Goal: Information Seeking & Learning: Learn about a topic

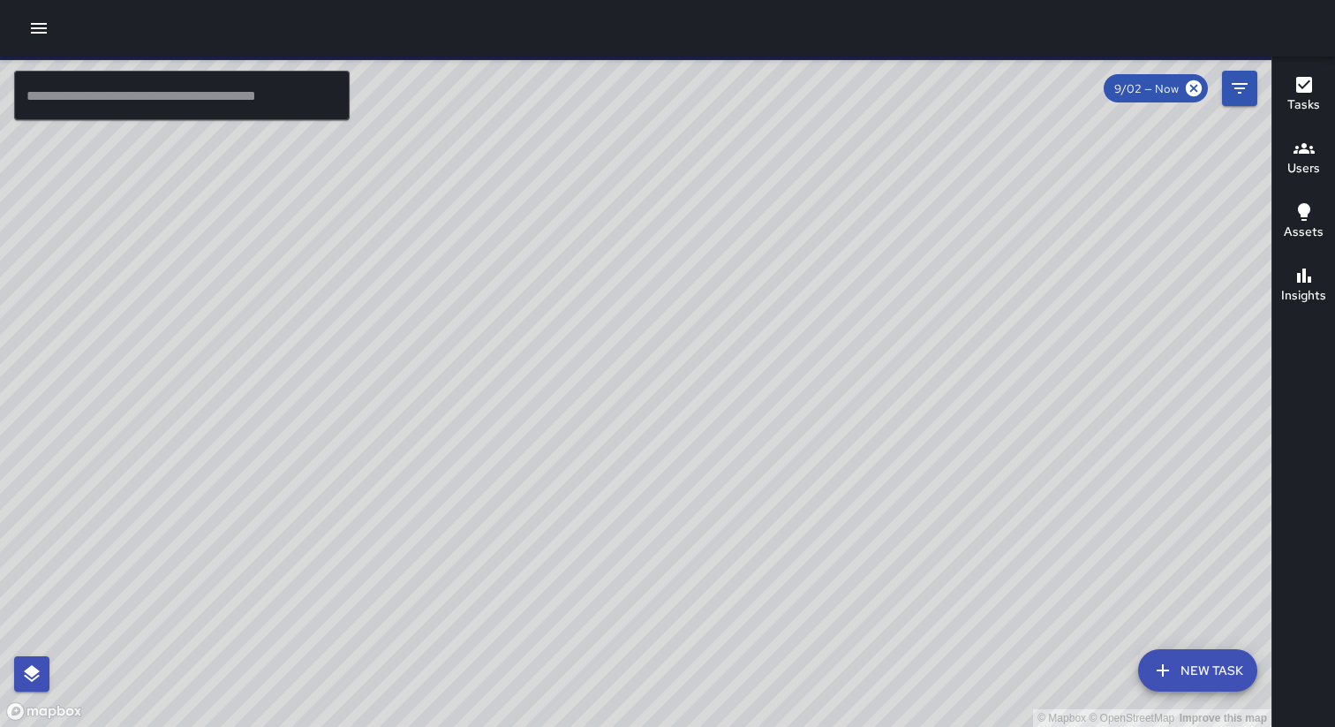
click at [41, 27] on icon "button" at bounding box center [39, 28] width 16 height 11
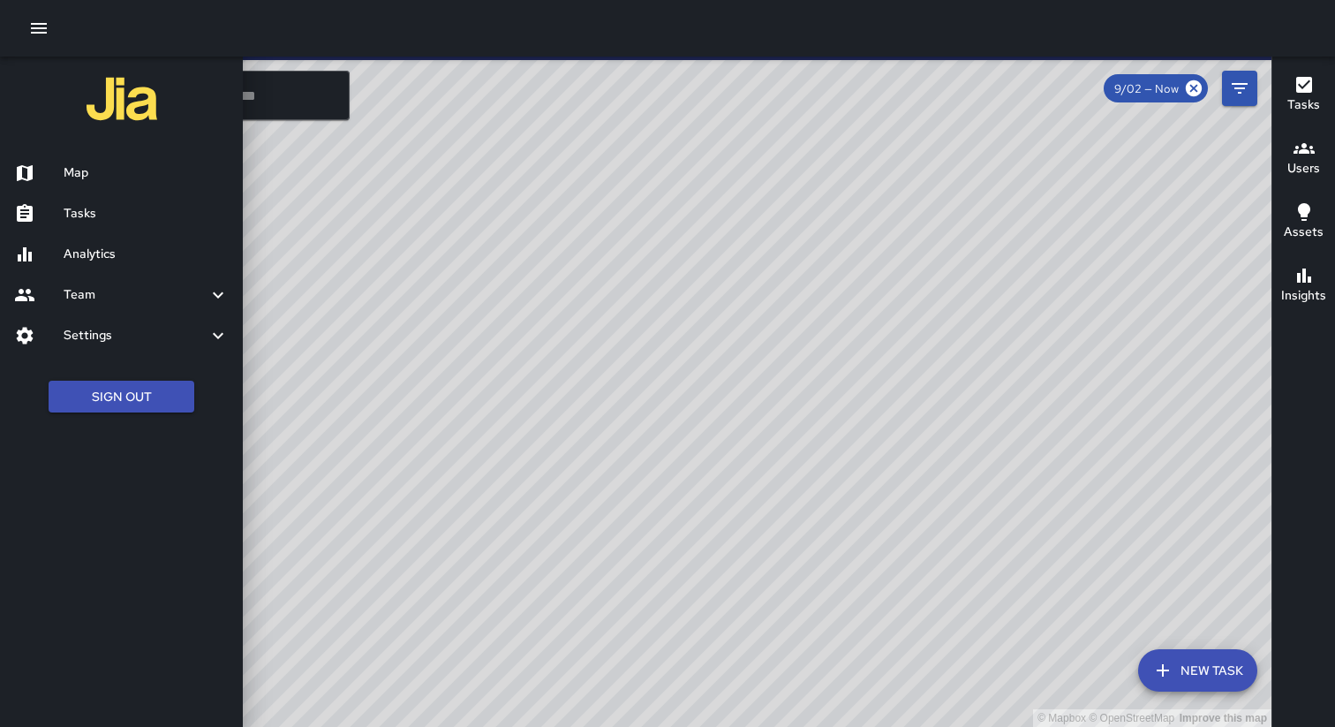
click at [77, 220] on h6 "Tasks" at bounding box center [146, 213] width 165 height 19
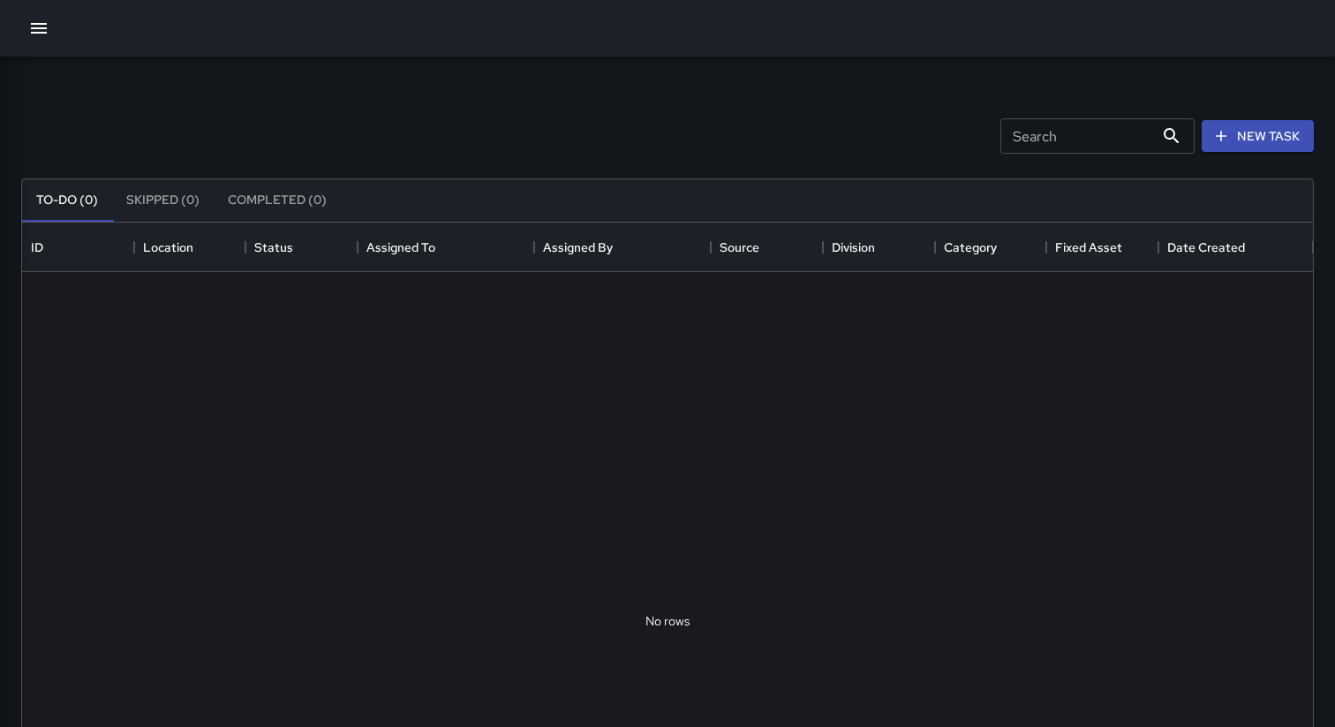
scroll to position [748, 1291]
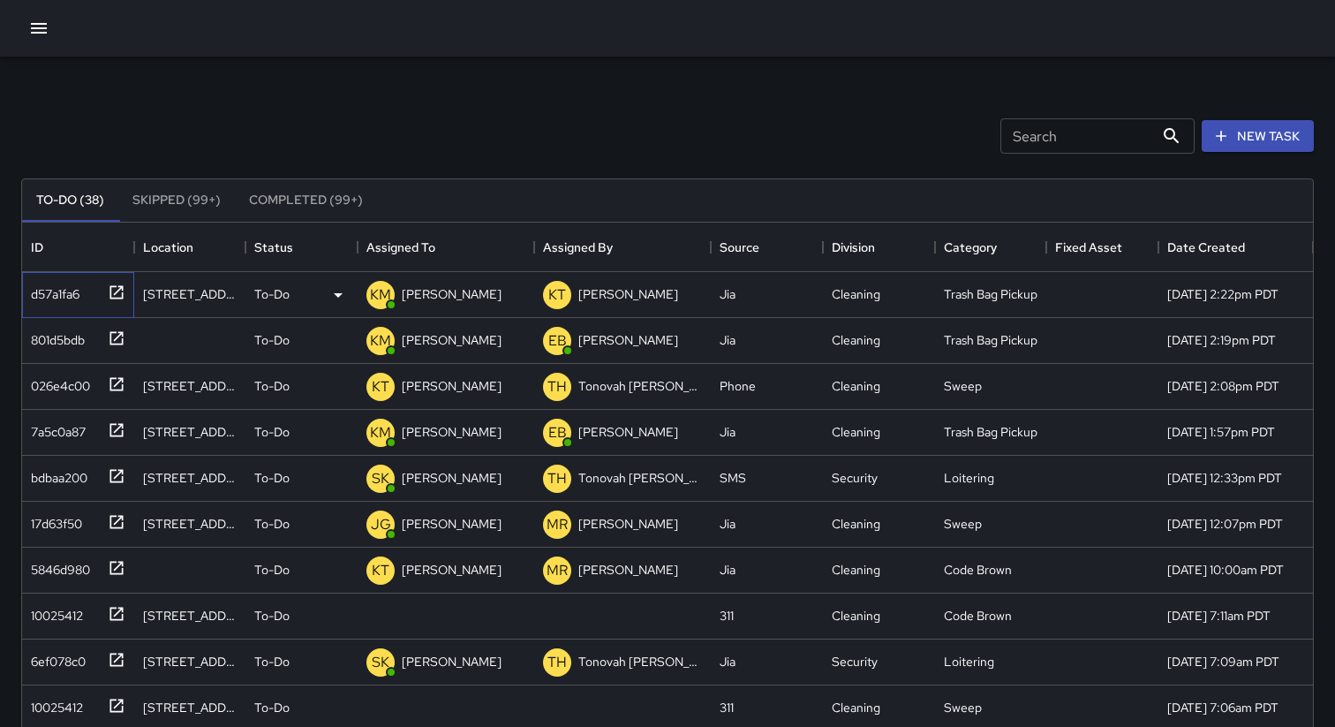
click at [73, 300] on div "d57a1fa6" at bounding box center [52, 290] width 56 height 25
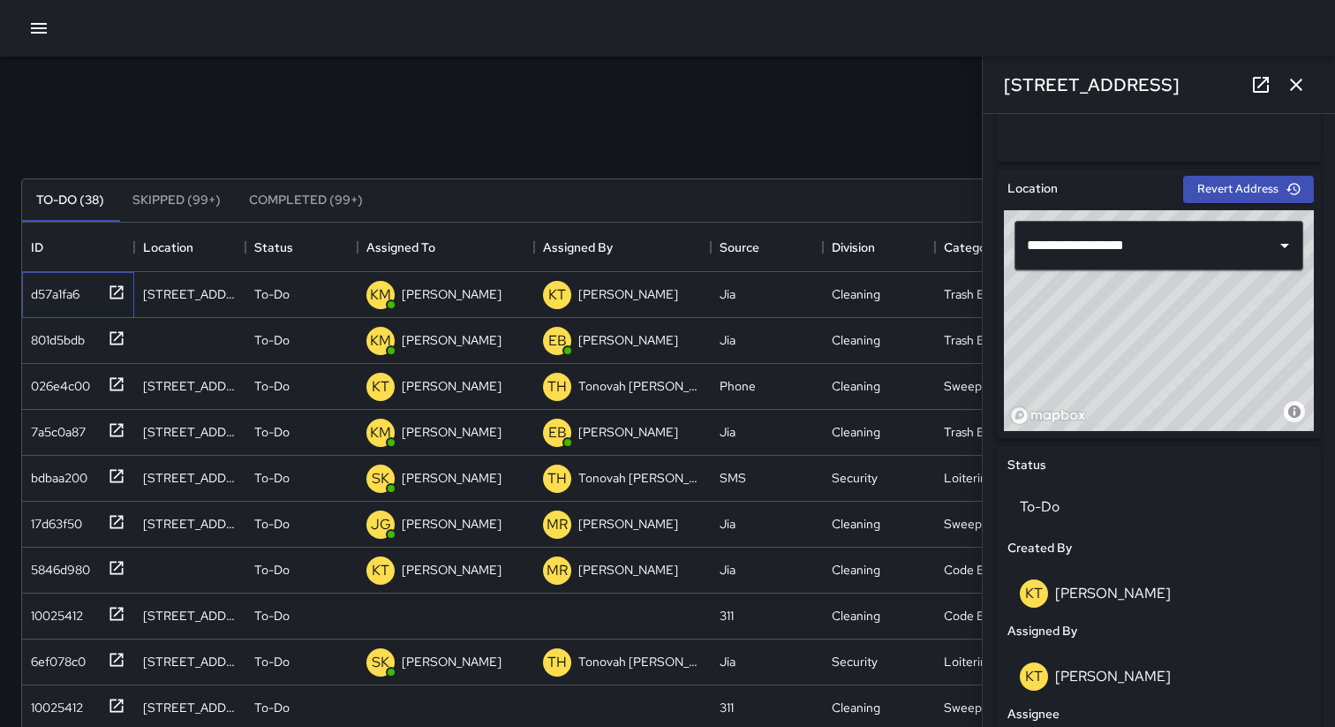
scroll to position [569, 0]
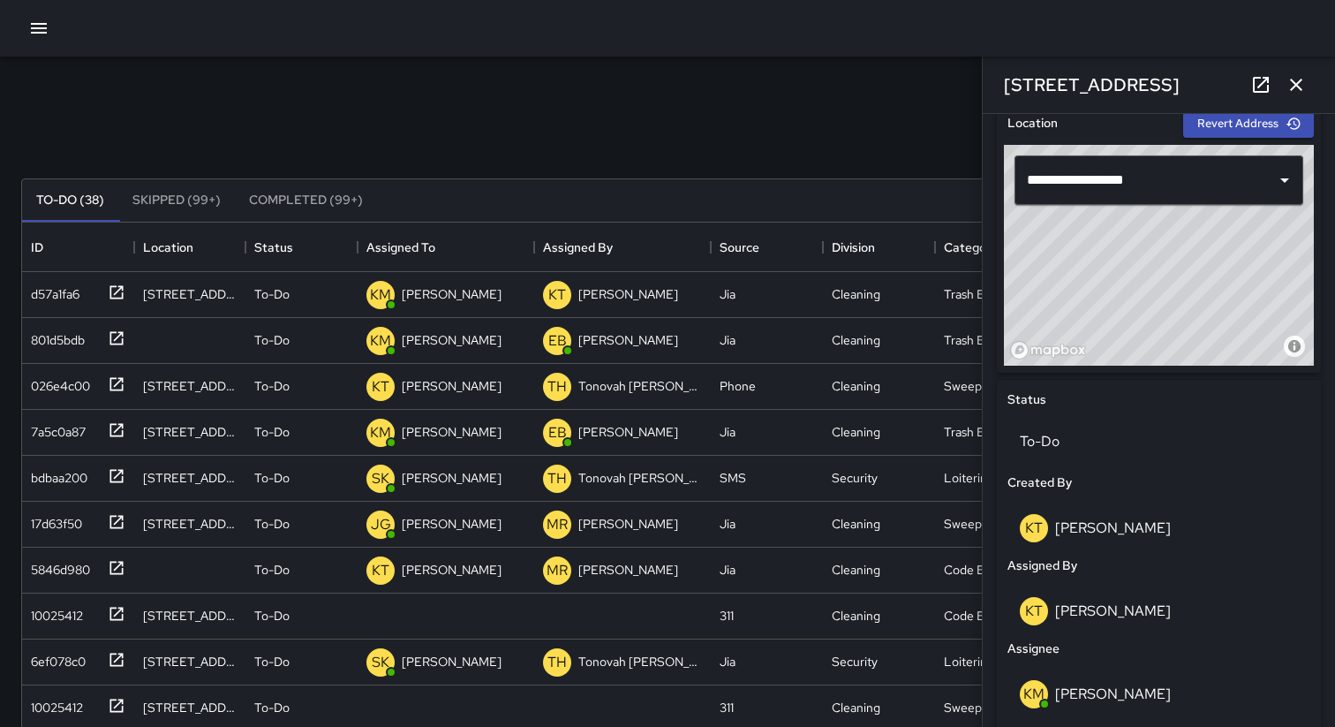
click at [1298, 84] on icon "button" at bounding box center [1296, 84] width 21 height 21
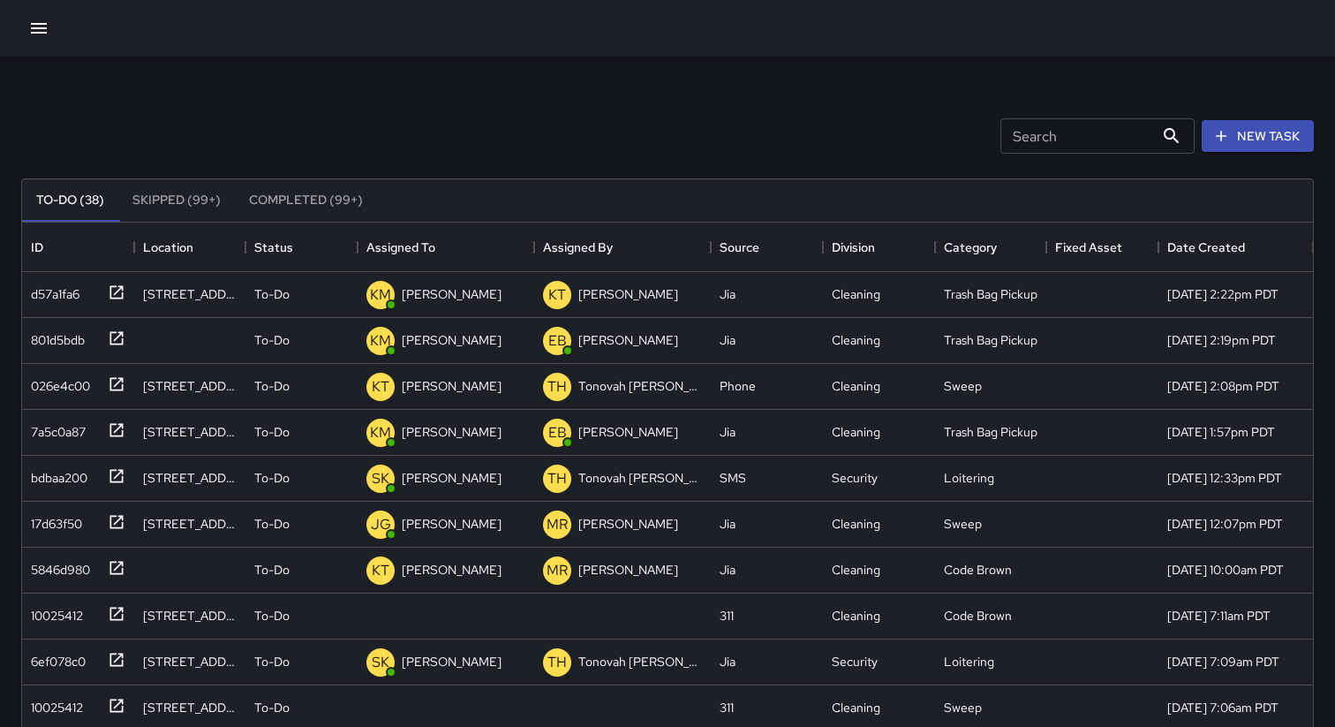
click at [35, 35] on icon "button" at bounding box center [38, 28] width 21 height 21
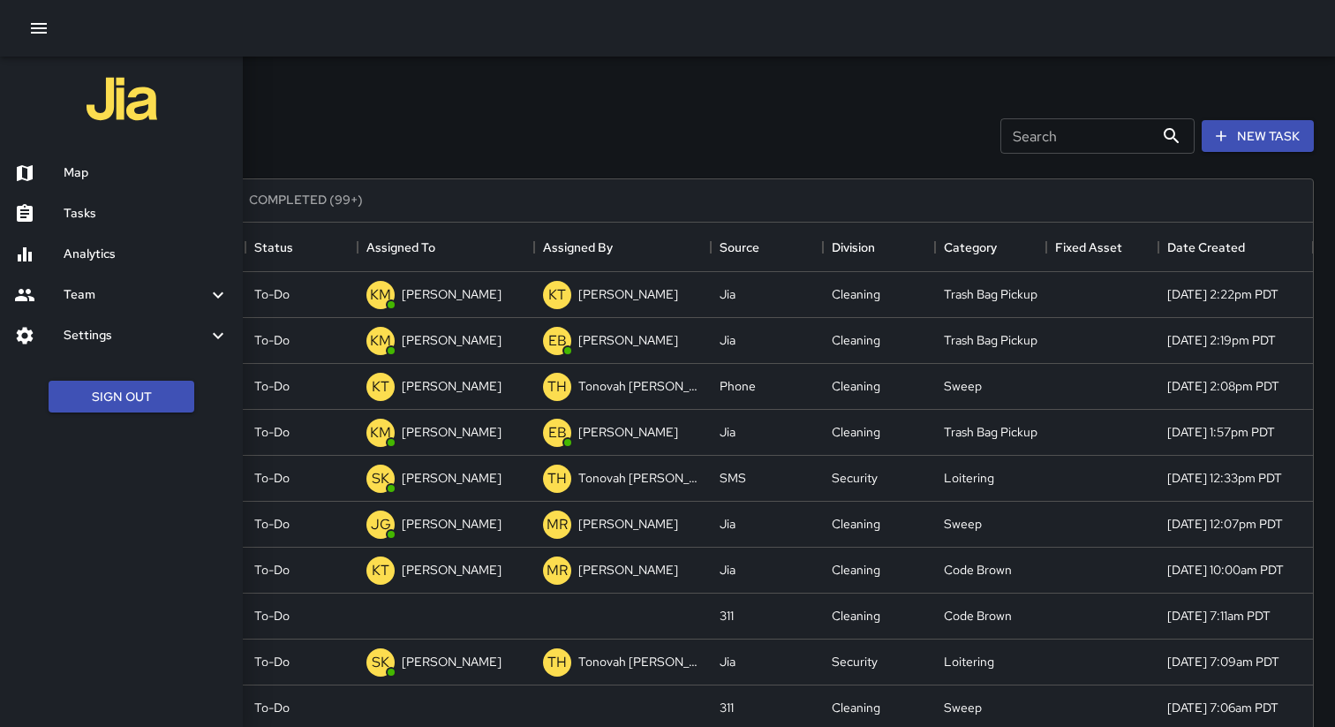
click at [92, 260] on h6 "Analytics" at bounding box center [146, 254] width 165 height 19
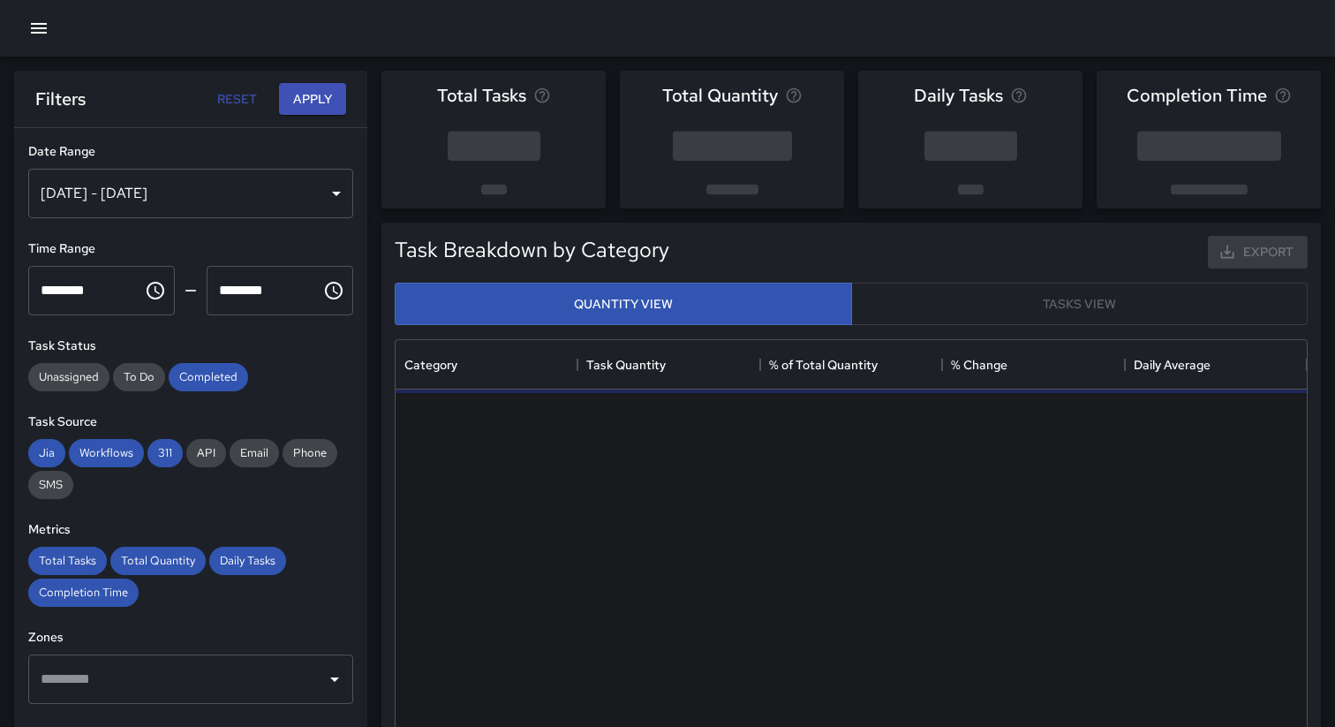
scroll to position [528, 911]
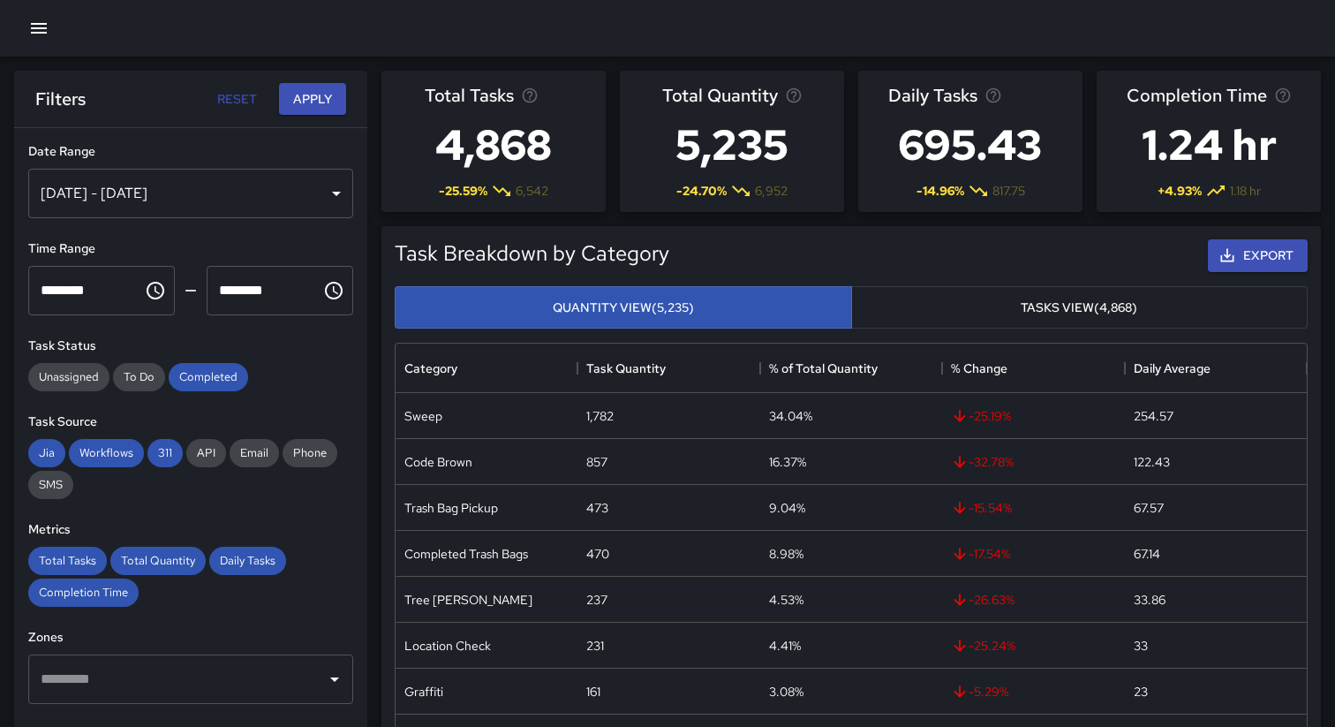
click at [940, 314] on button "Tasks View (4,868)" at bounding box center [1079, 307] width 457 height 43
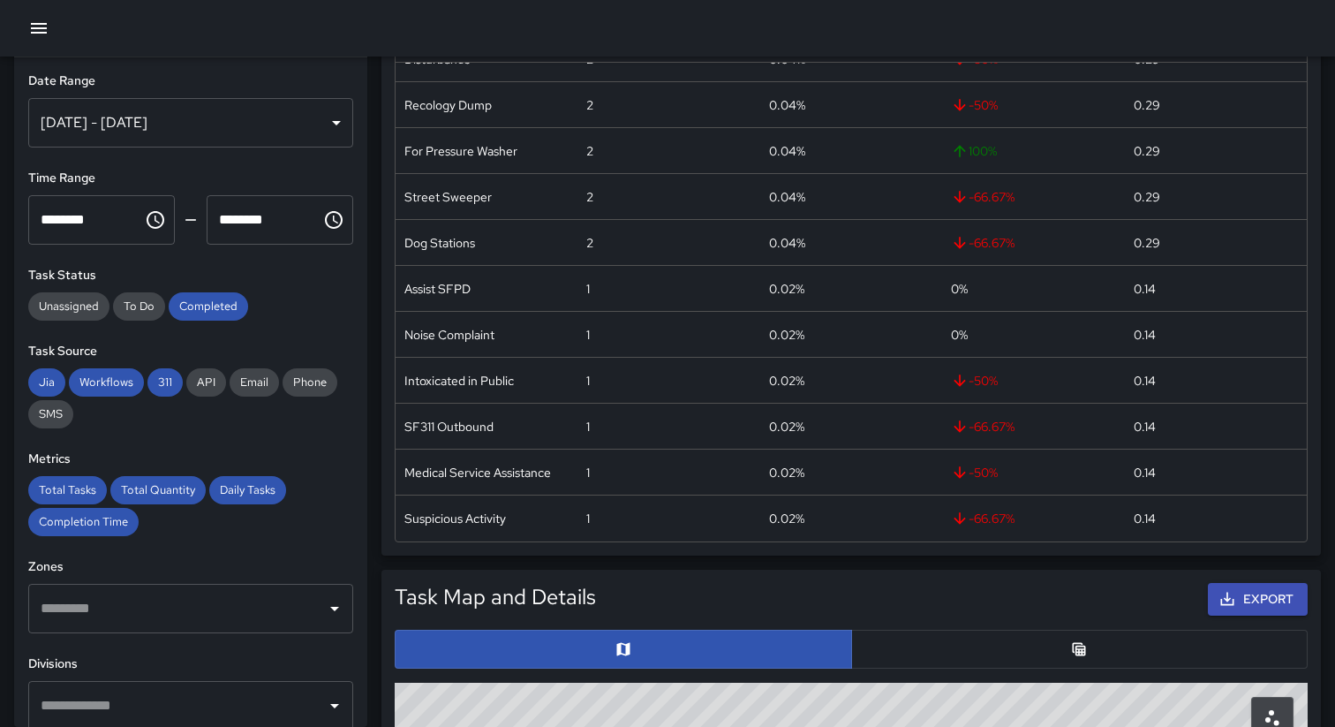
scroll to position [312, 0]
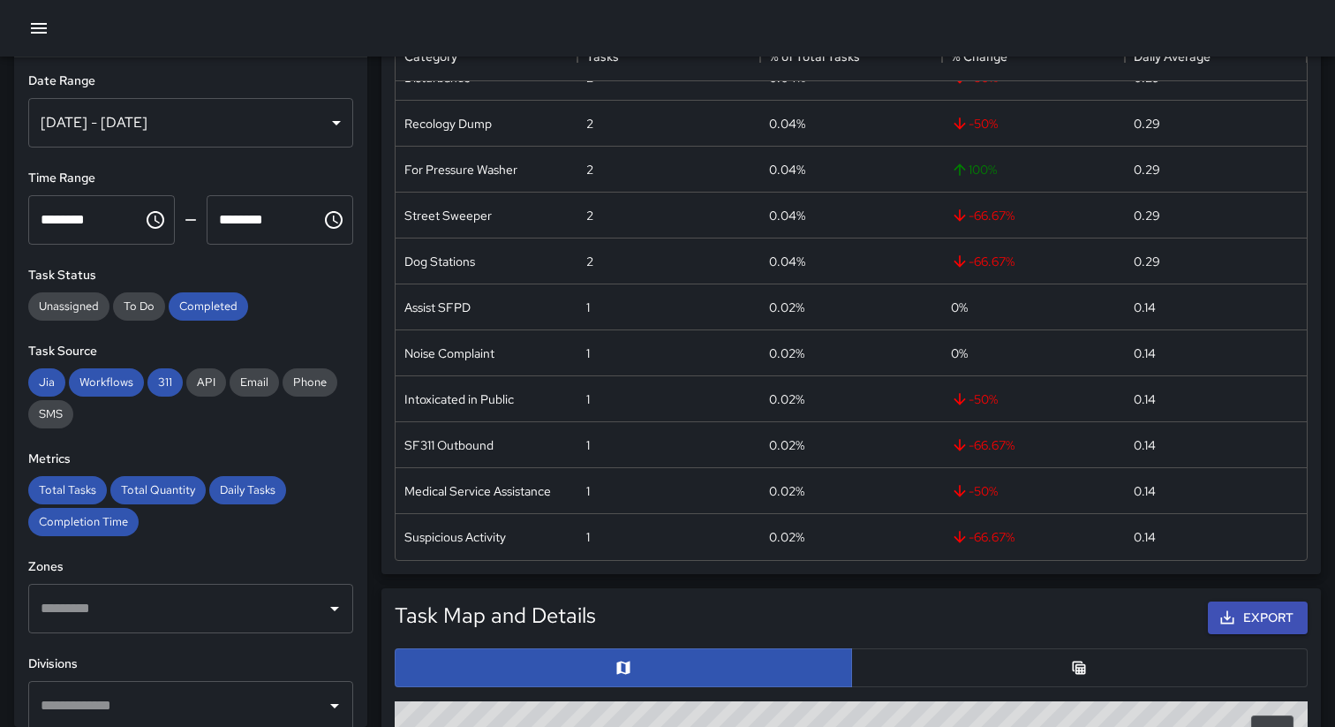
click at [970, 653] on button "button" at bounding box center [1079, 667] width 457 height 39
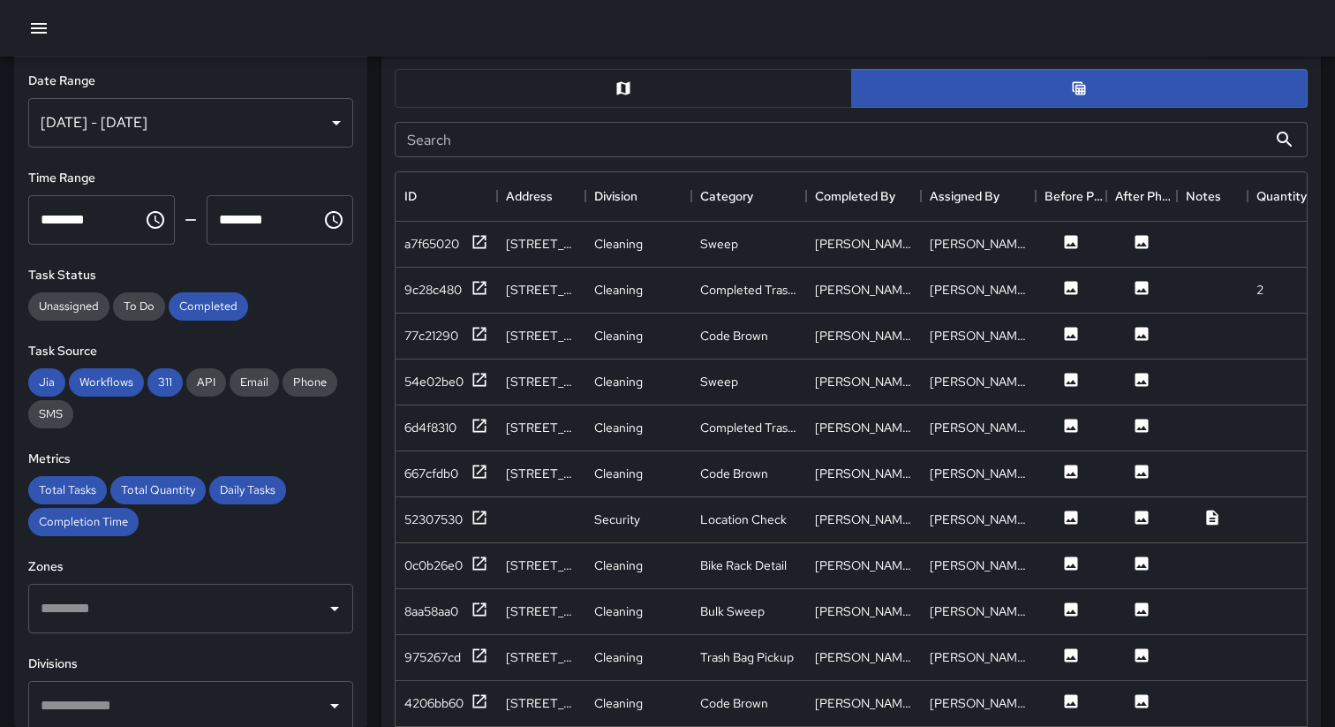
scroll to position [965, 0]
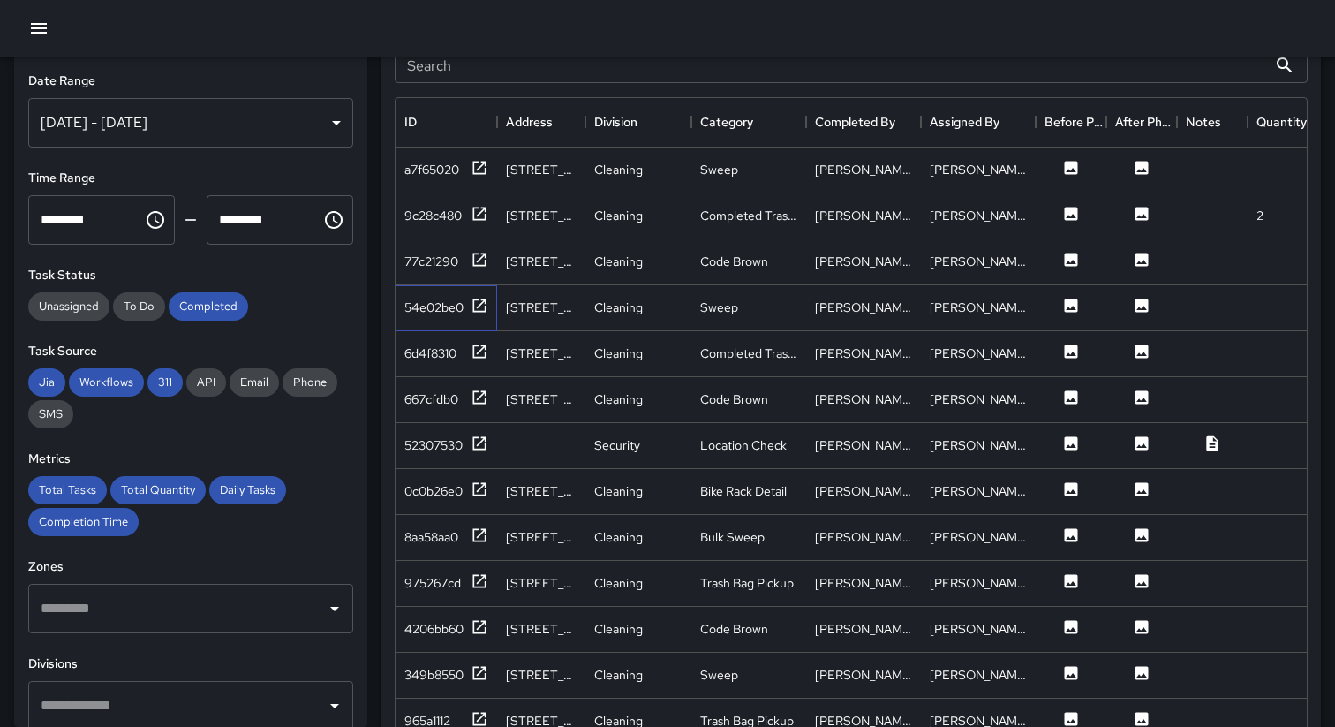
click at [427, 322] on div "54e02be0" at bounding box center [447, 308] width 102 height 46
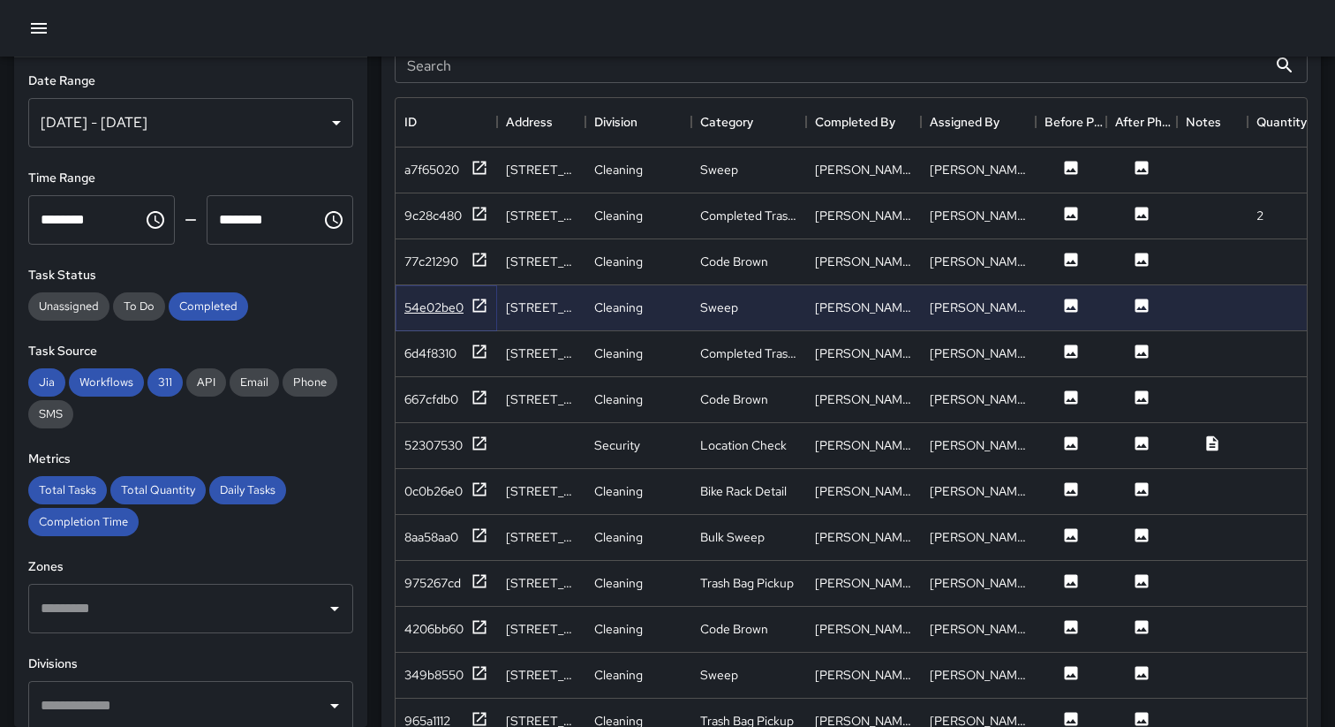
click at [421, 310] on div "54e02be0" at bounding box center [433, 307] width 59 height 18
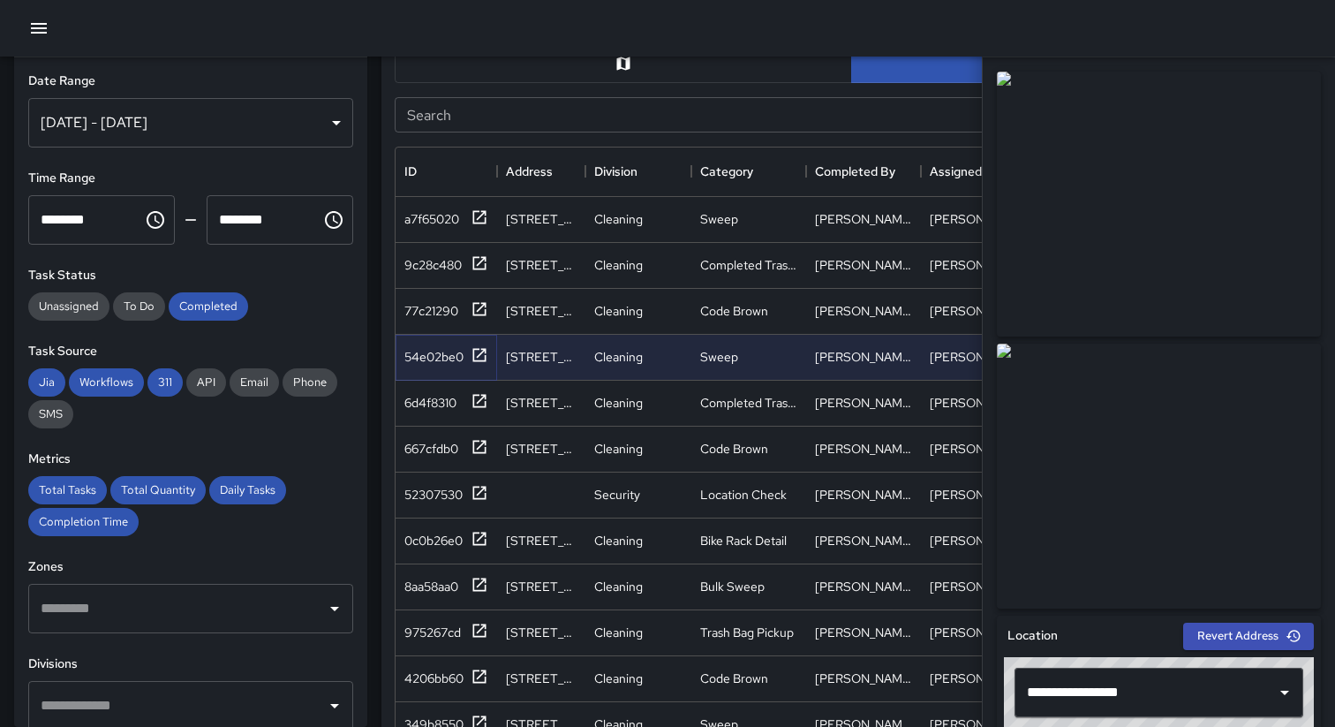
scroll to position [917, 0]
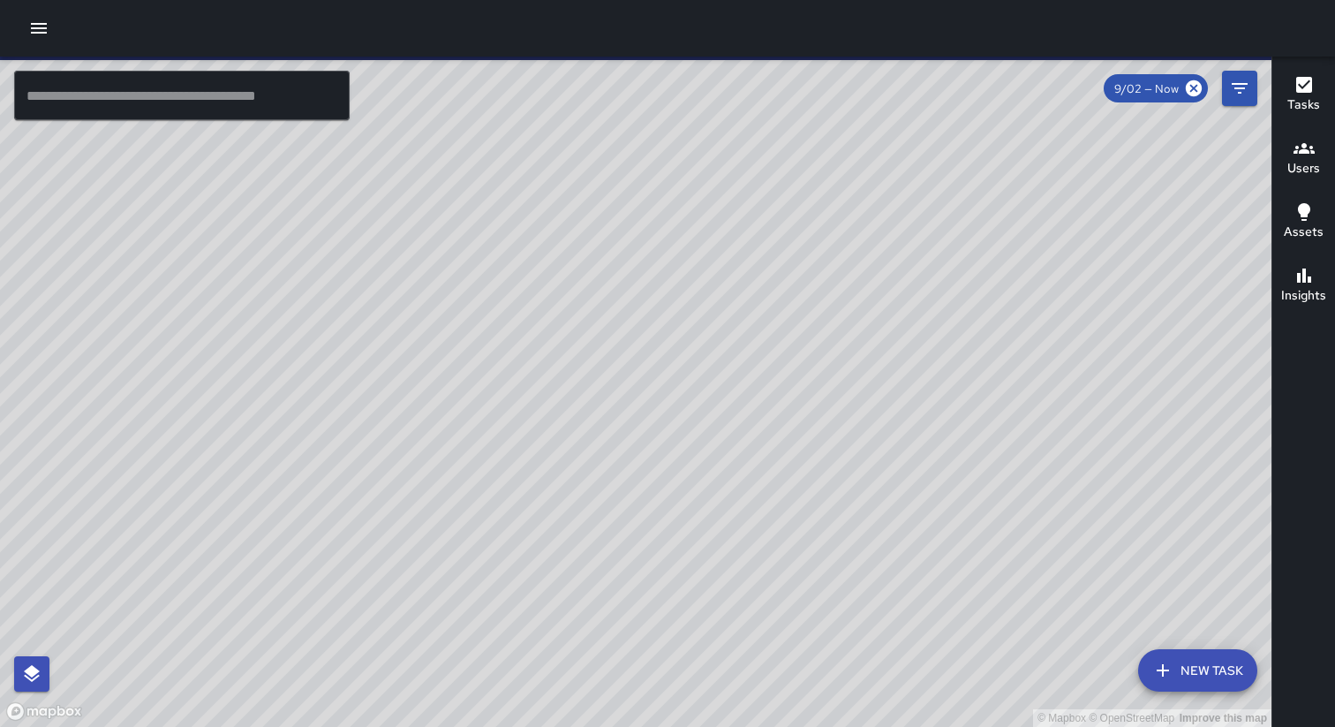
click at [28, 23] on icon "button" at bounding box center [38, 28] width 21 height 21
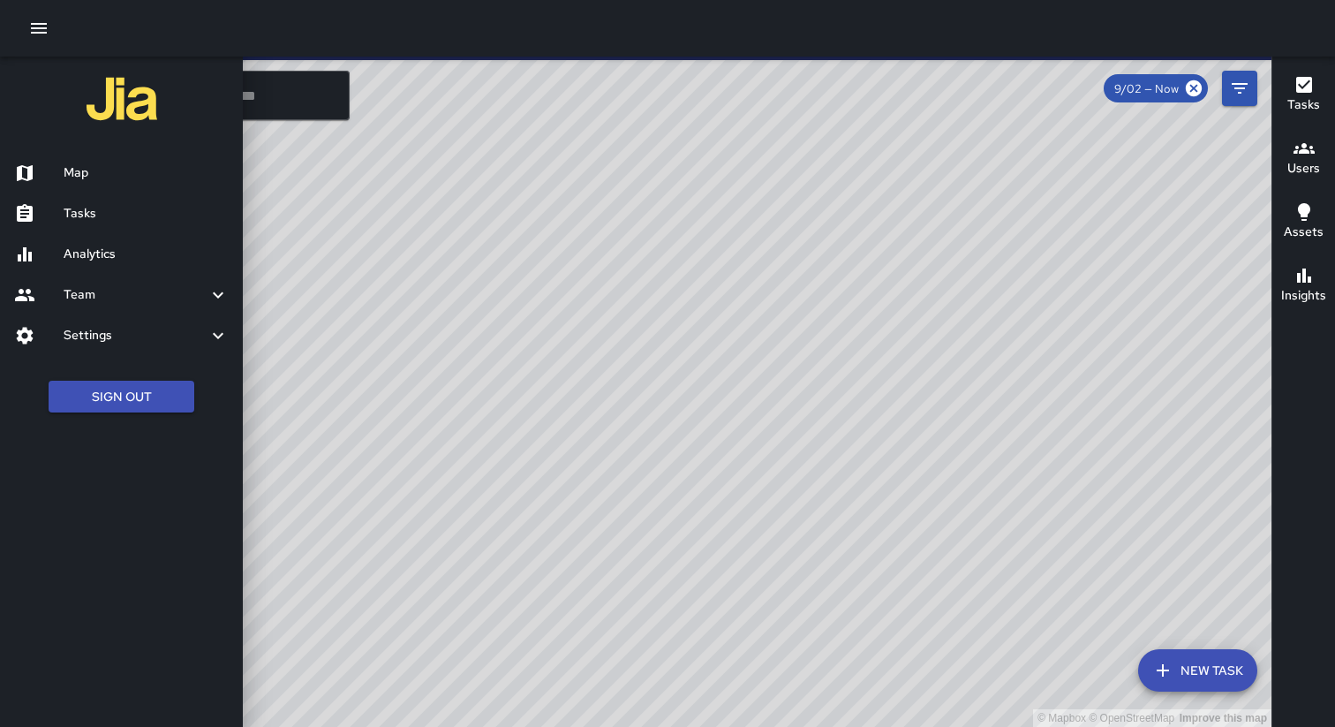
click at [110, 242] on div "Analytics" at bounding box center [121, 254] width 243 height 41
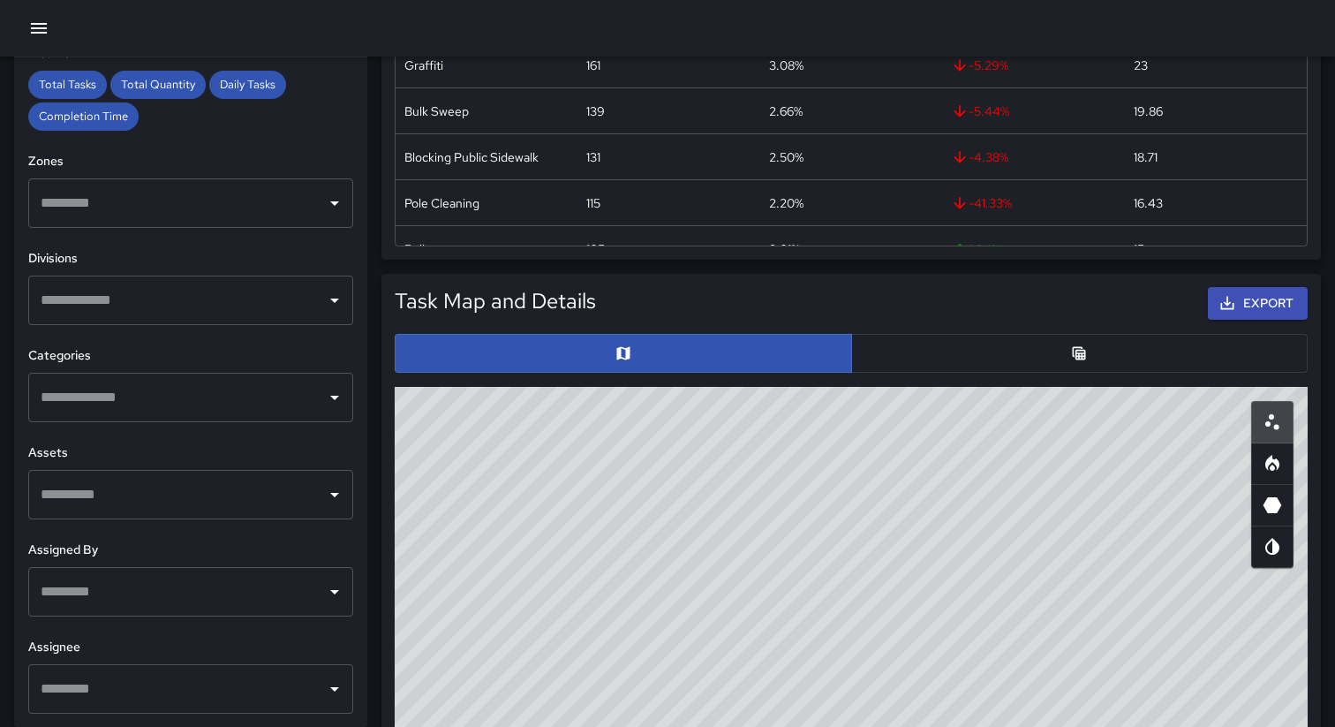
scroll to position [742, 0]
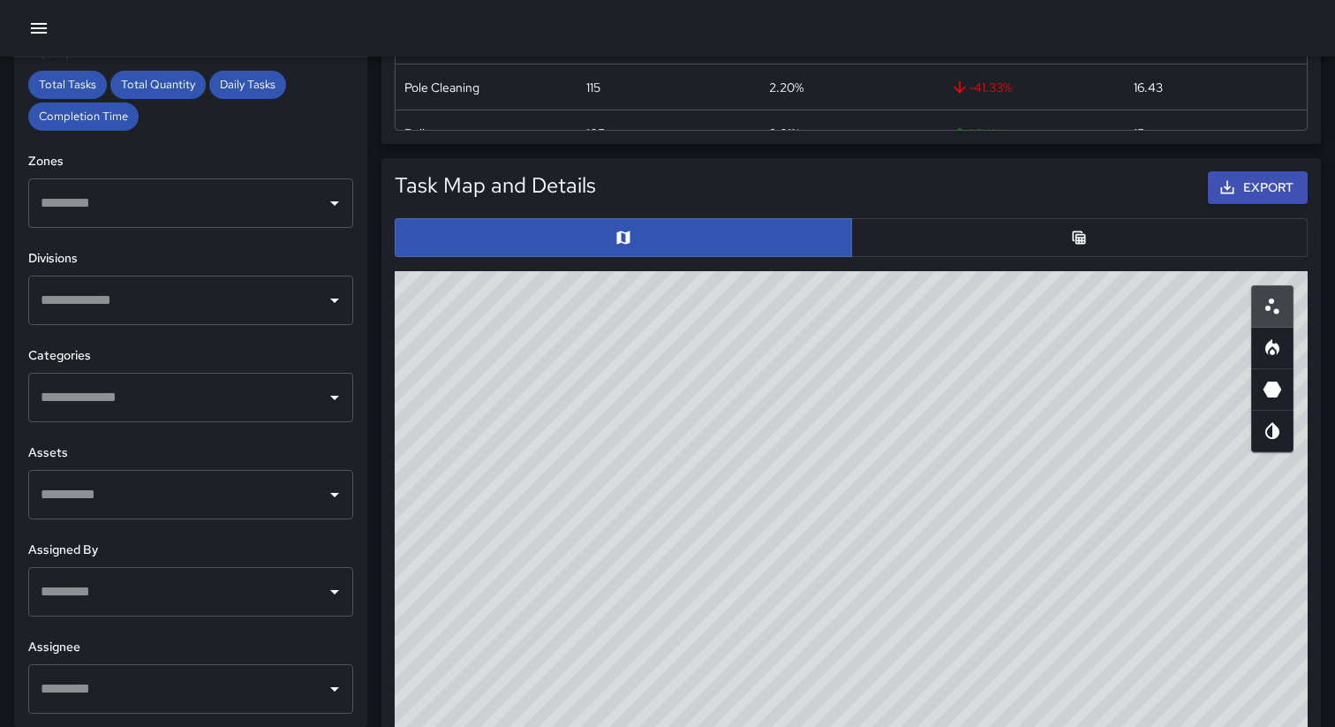
click at [976, 235] on button "button" at bounding box center [1079, 237] width 457 height 39
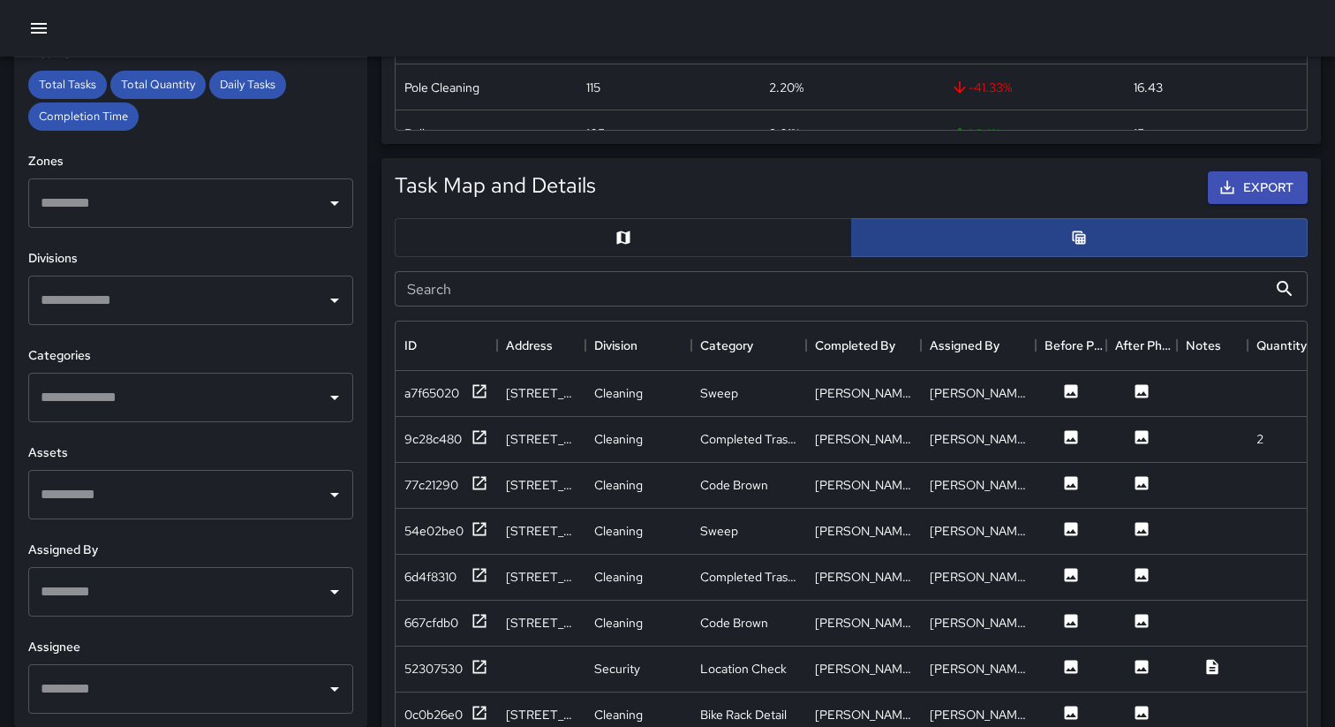
scroll to position [1, 1]
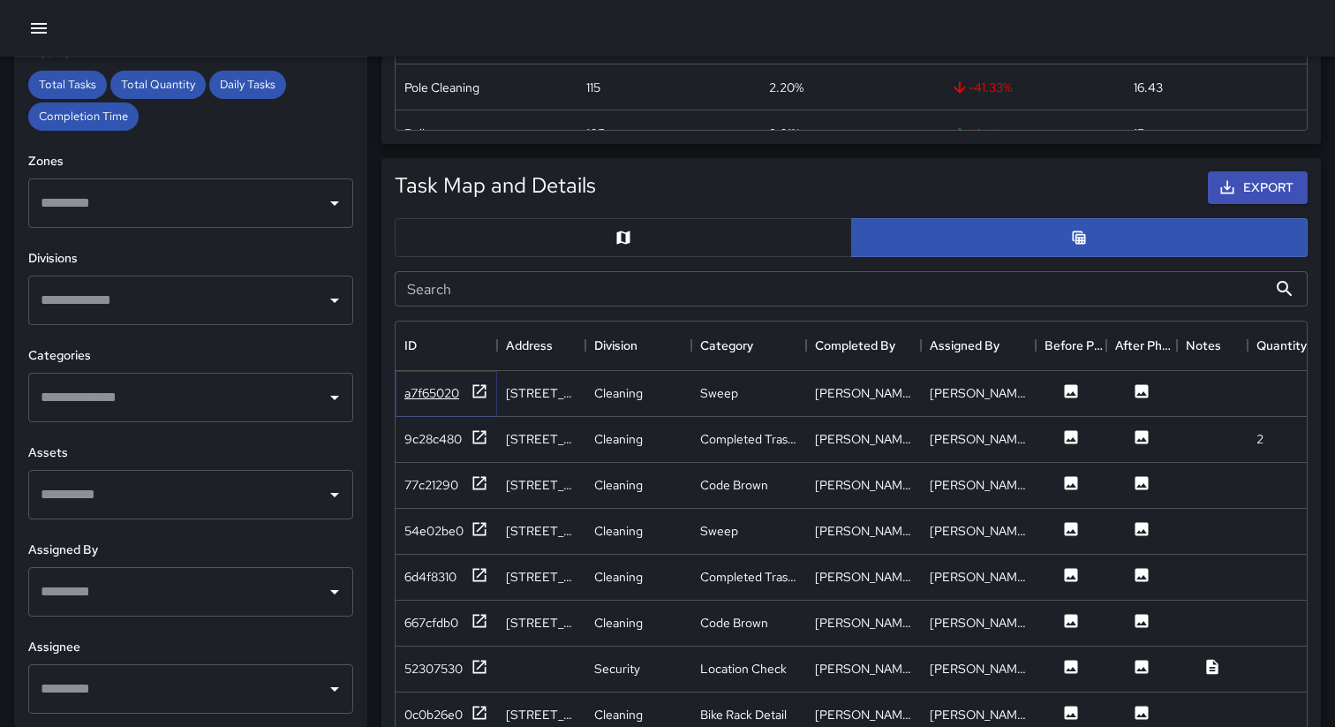
click at [423, 392] on div "a7f65020" at bounding box center [431, 393] width 55 height 18
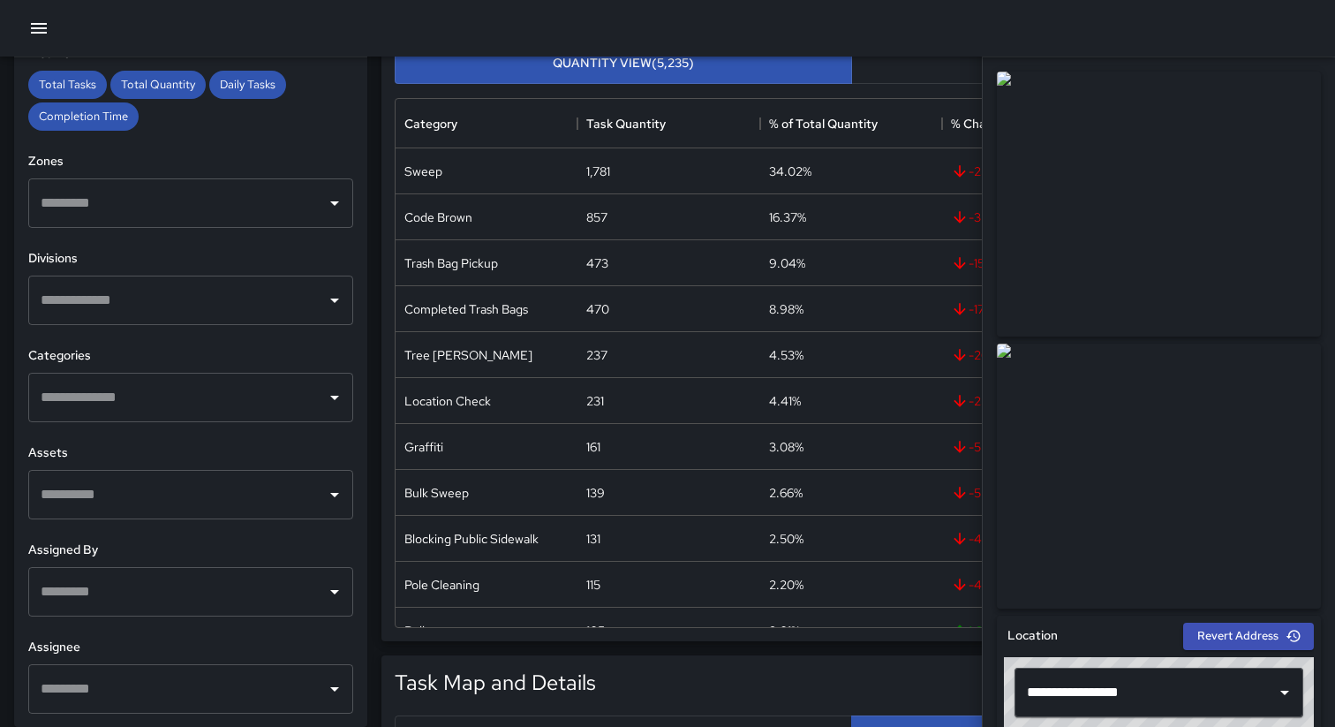
scroll to position [0, 0]
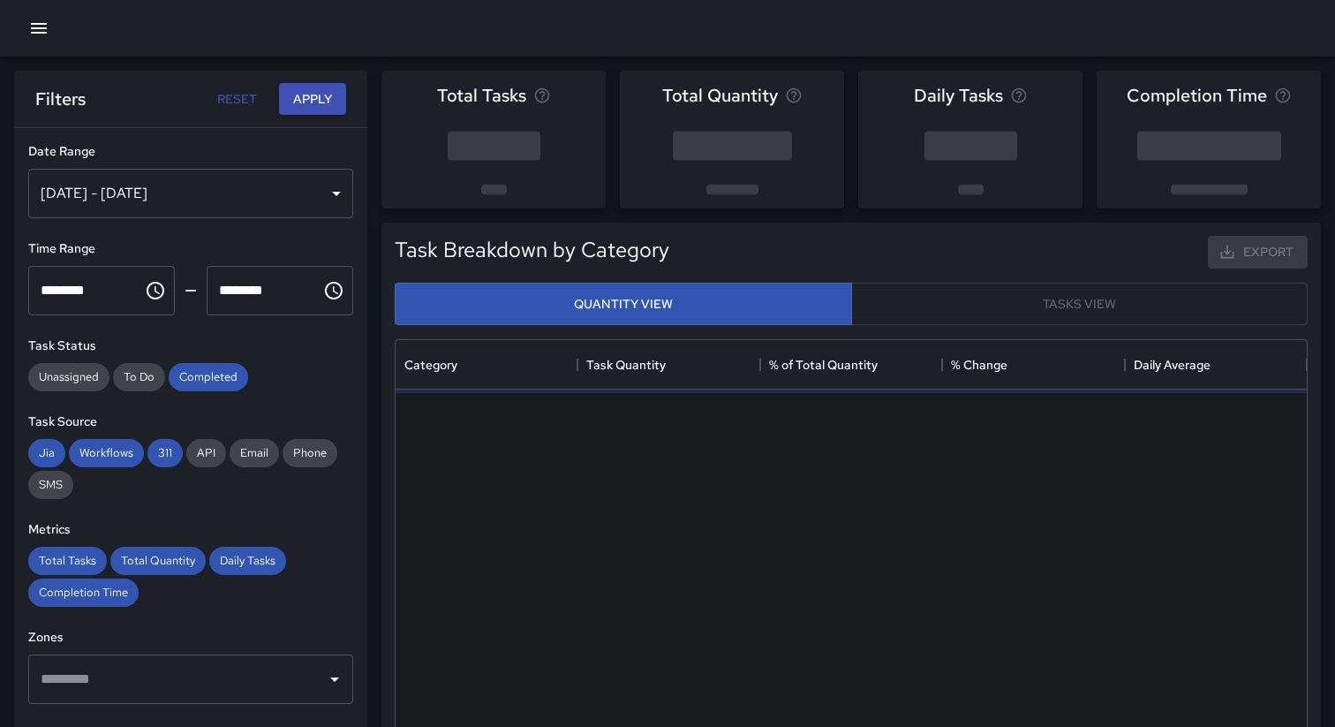
scroll to position [528, 911]
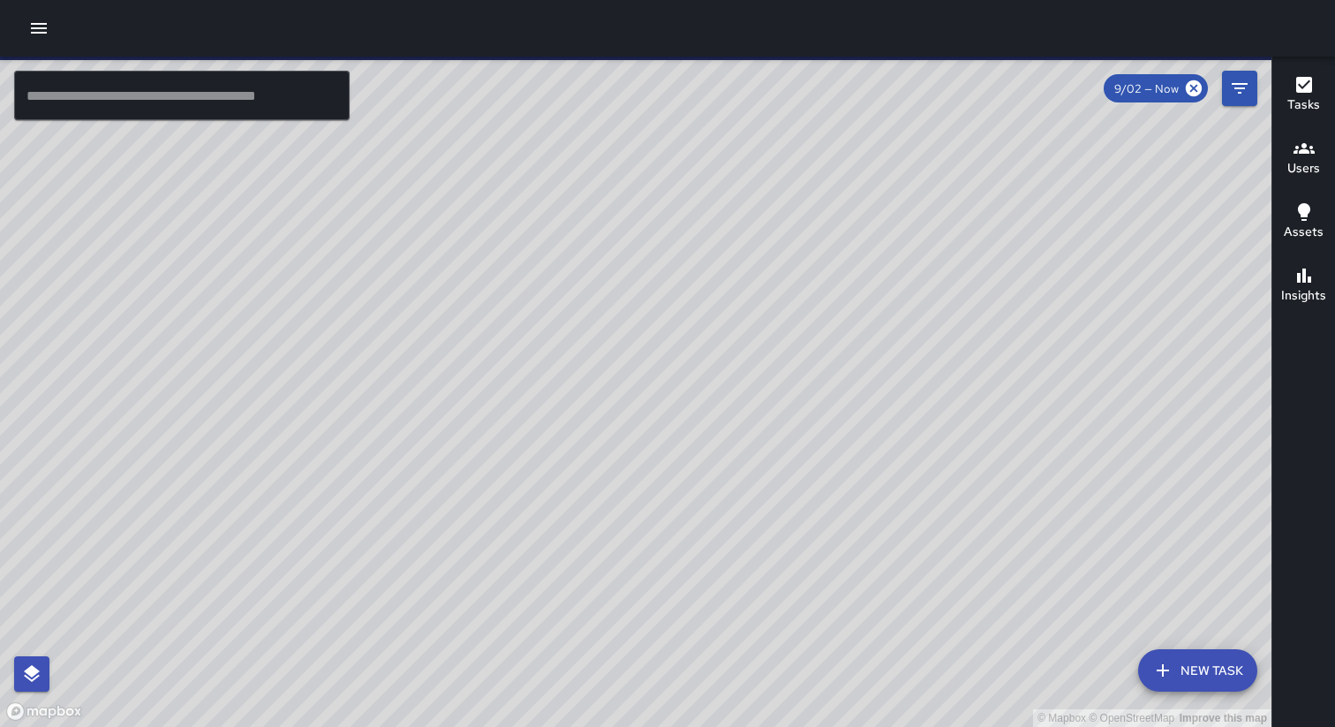
click at [36, 32] on icon "button" at bounding box center [39, 28] width 16 height 11
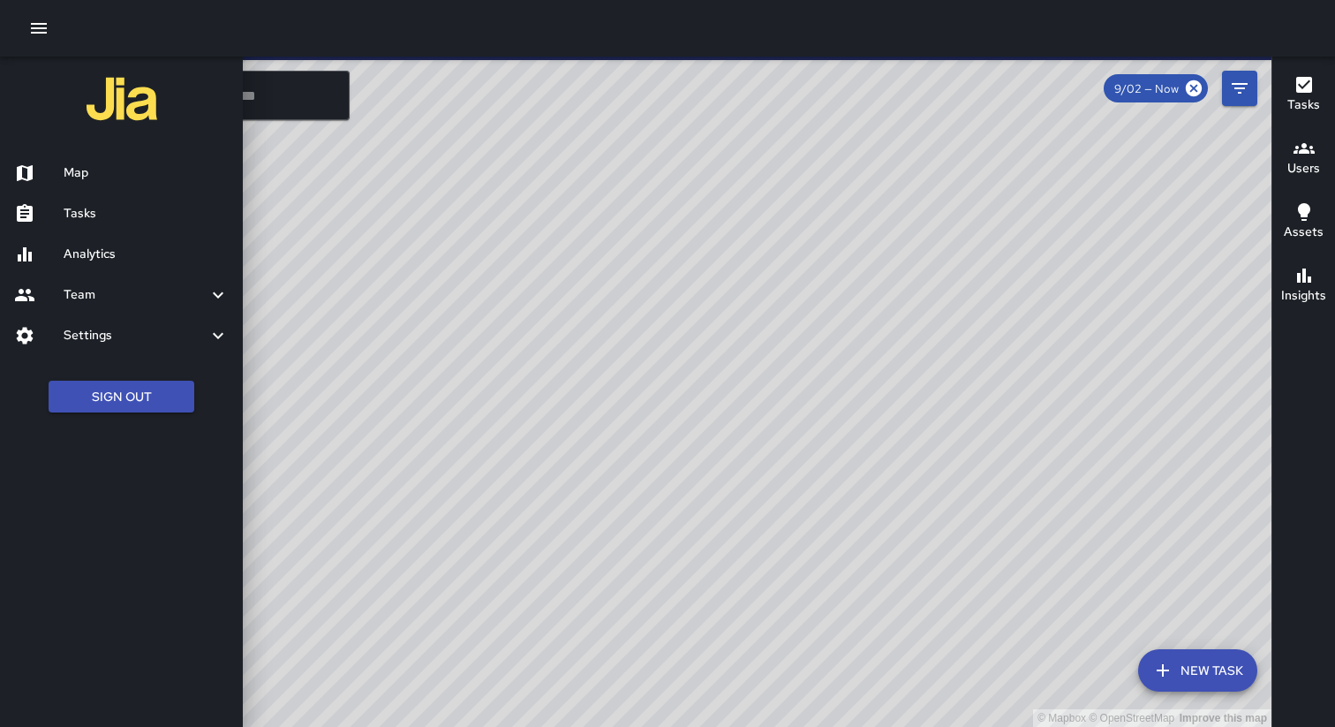
click at [113, 245] on h6 "Analytics" at bounding box center [146, 254] width 165 height 19
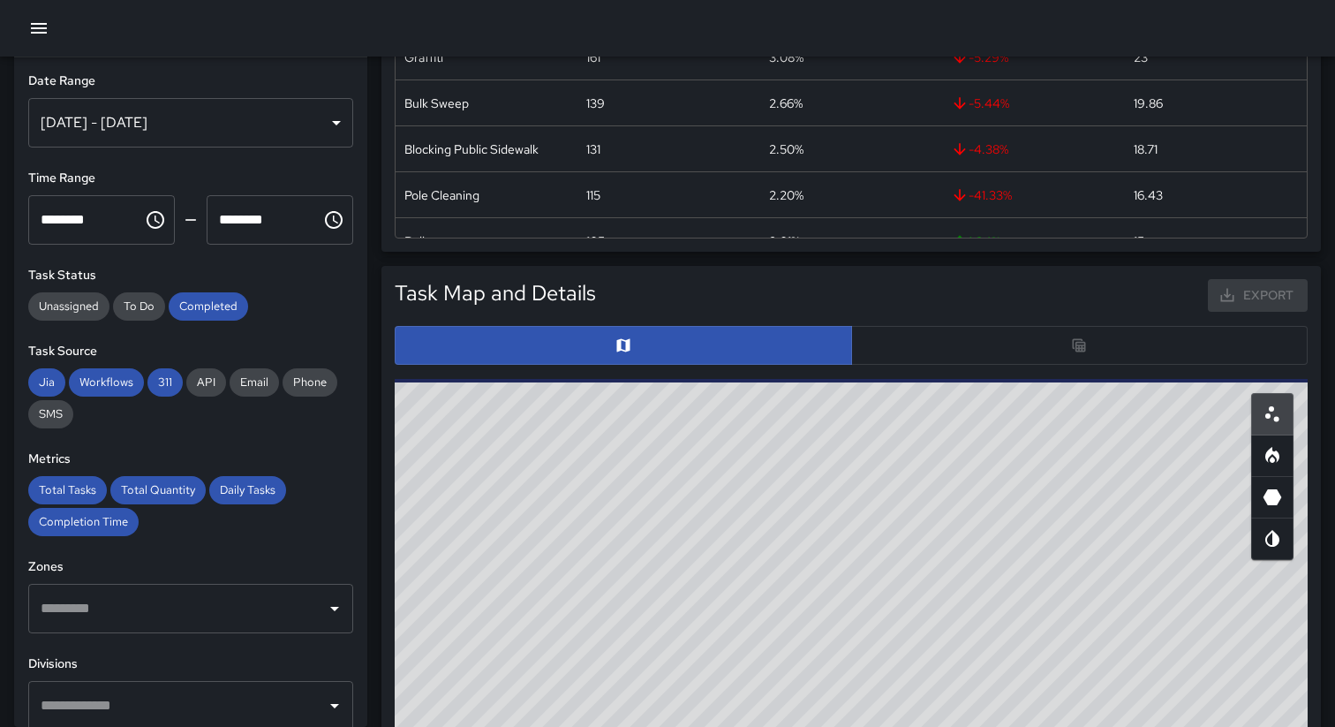
scroll to position [705, 0]
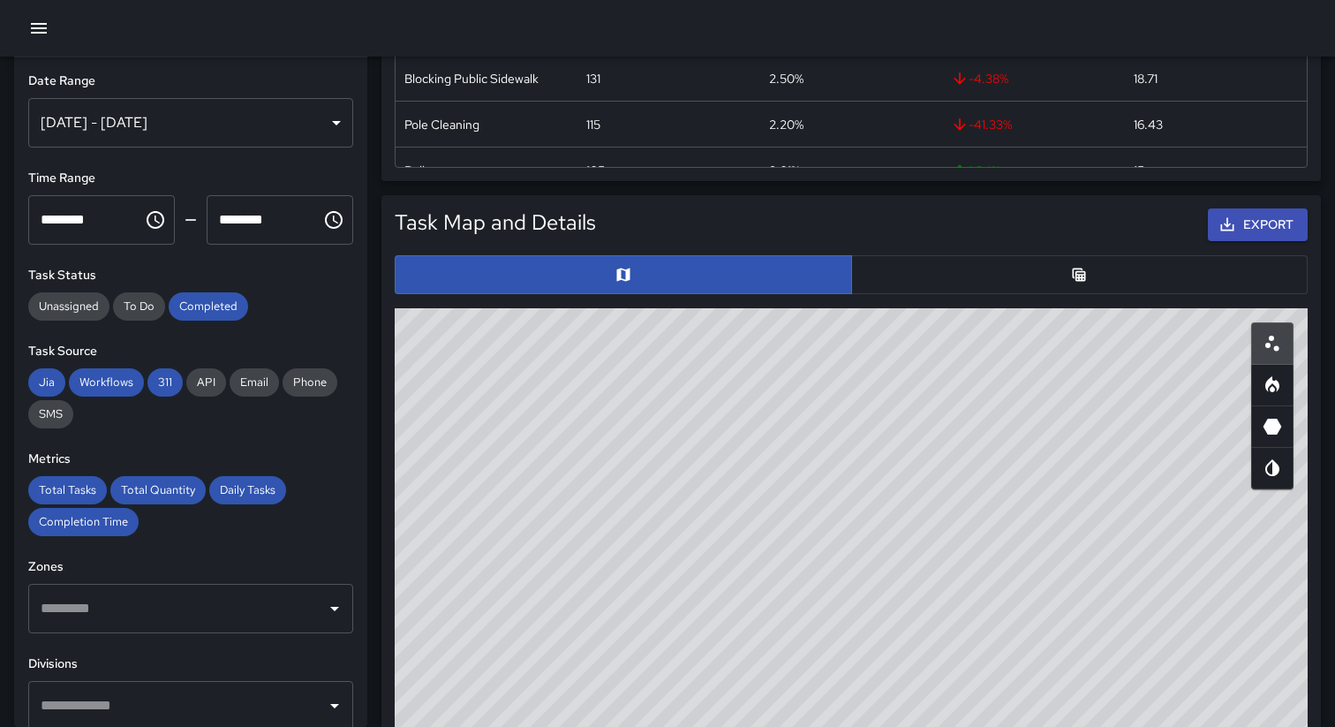
click at [953, 270] on button "button" at bounding box center [1079, 274] width 457 height 39
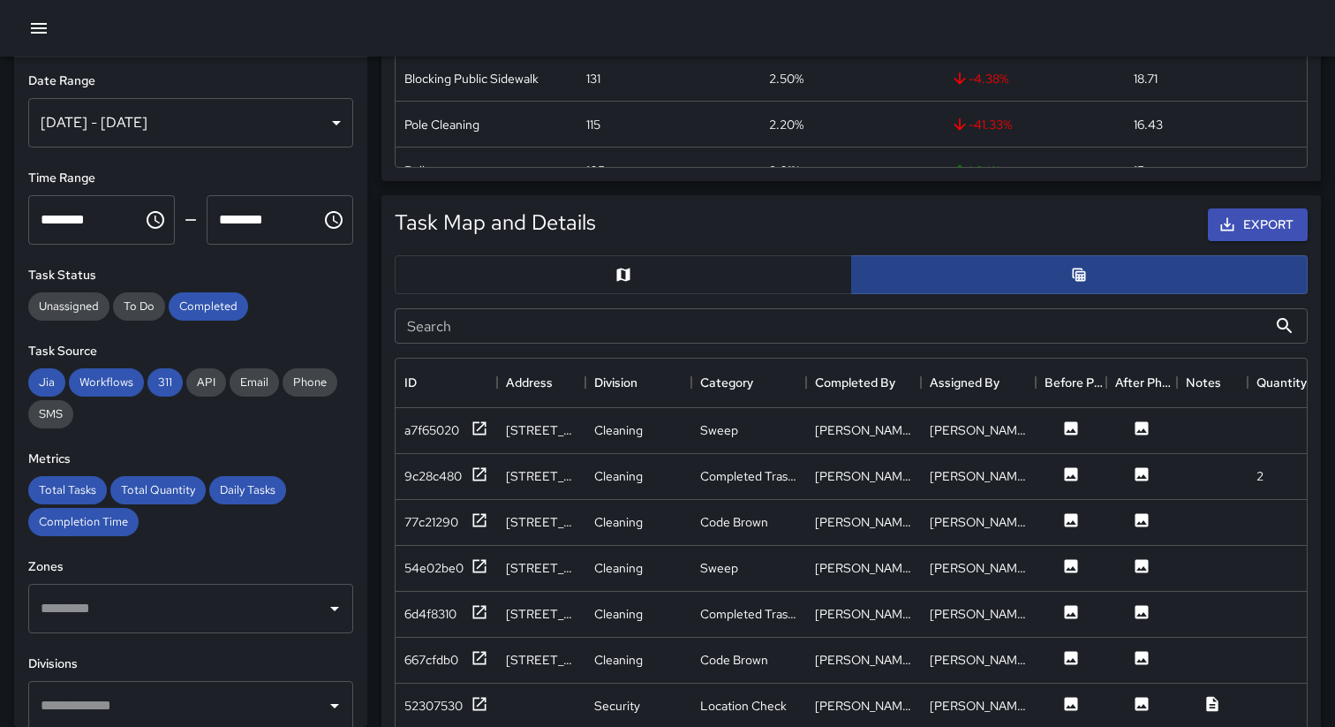
scroll to position [1, 1]
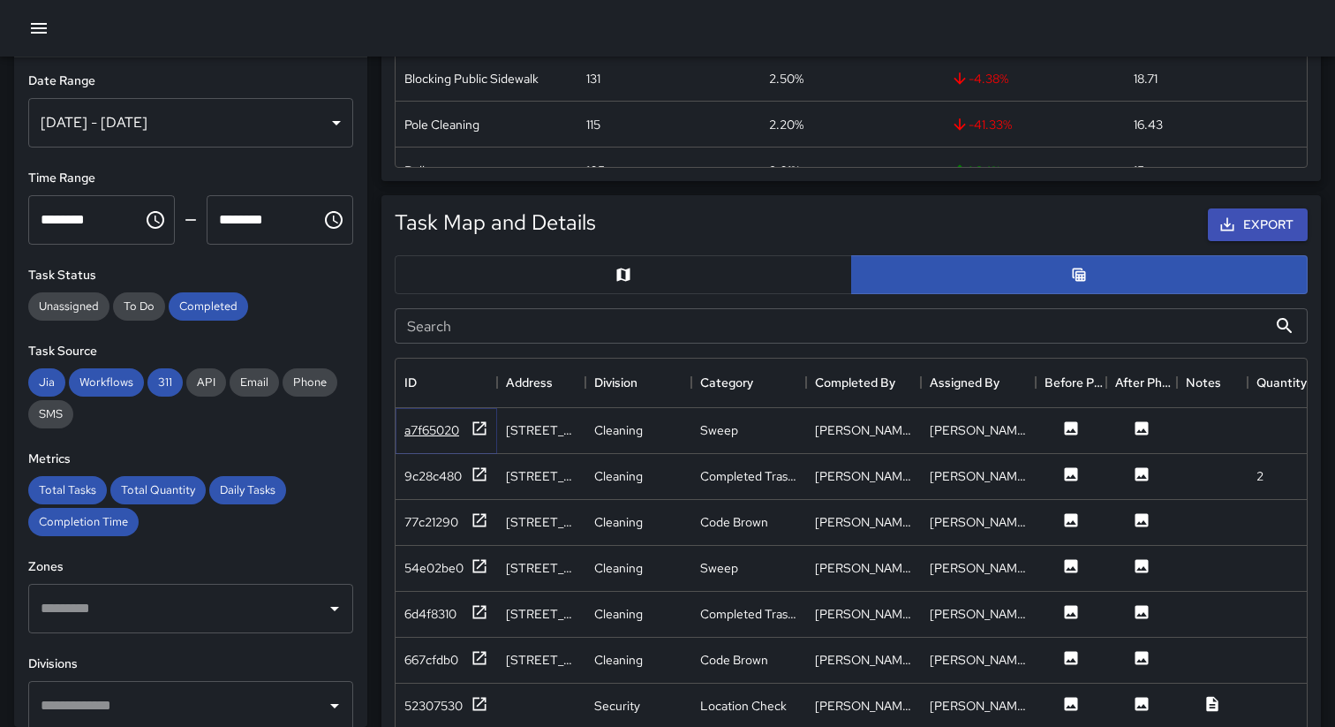
click at [436, 421] on div "a7f65020" at bounding box center [431, 430] width 55 height 18
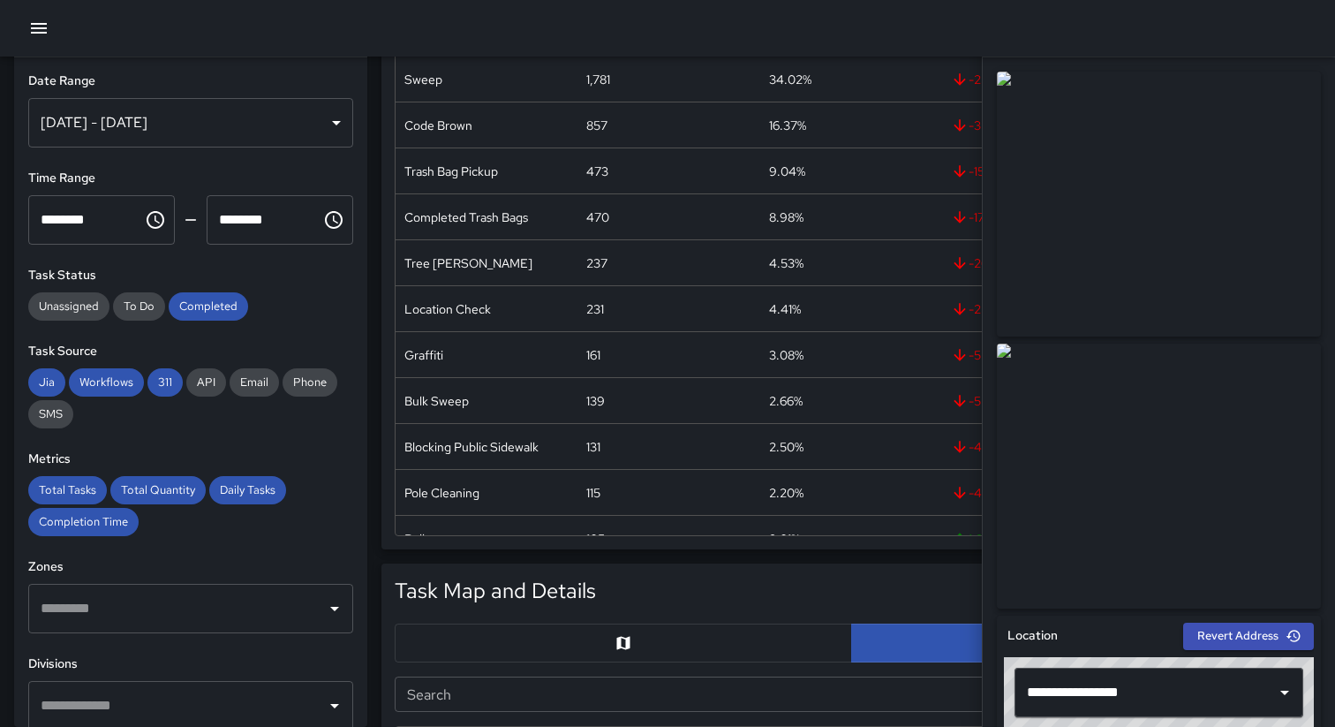
scroll to position [332, 0]
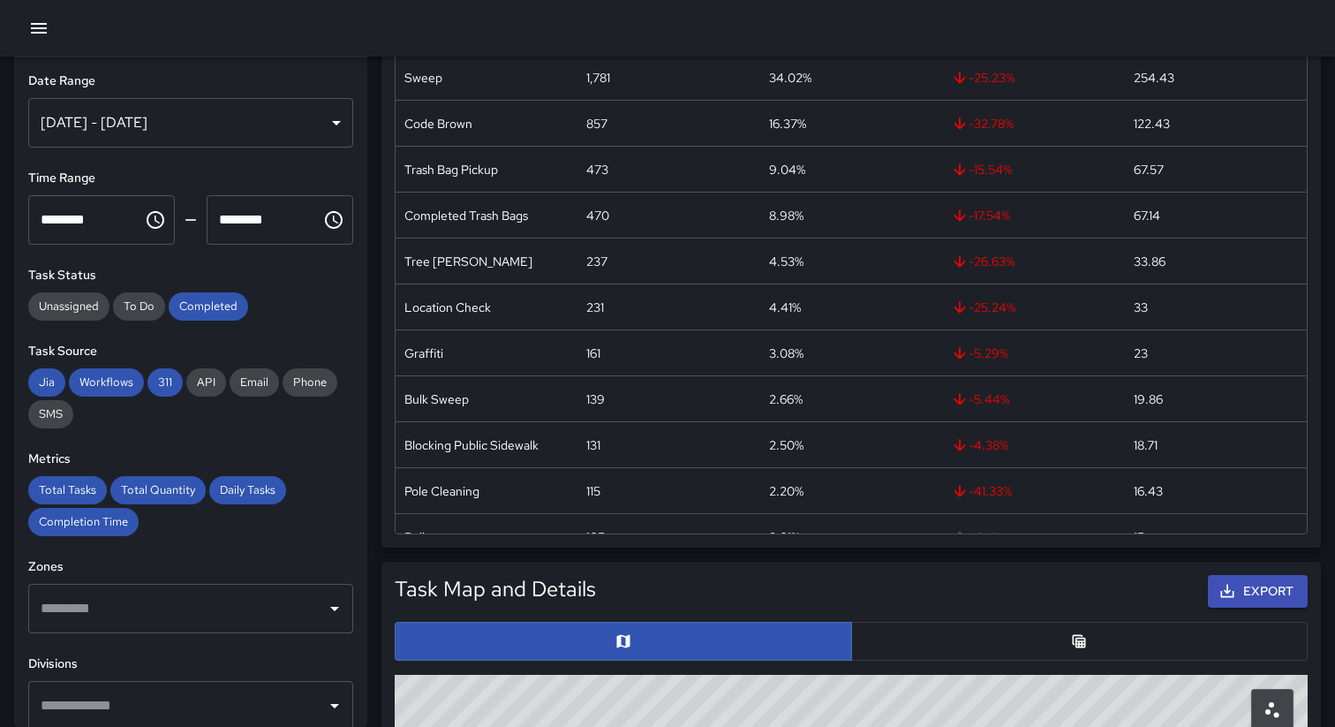
scroll to position [508, 0]
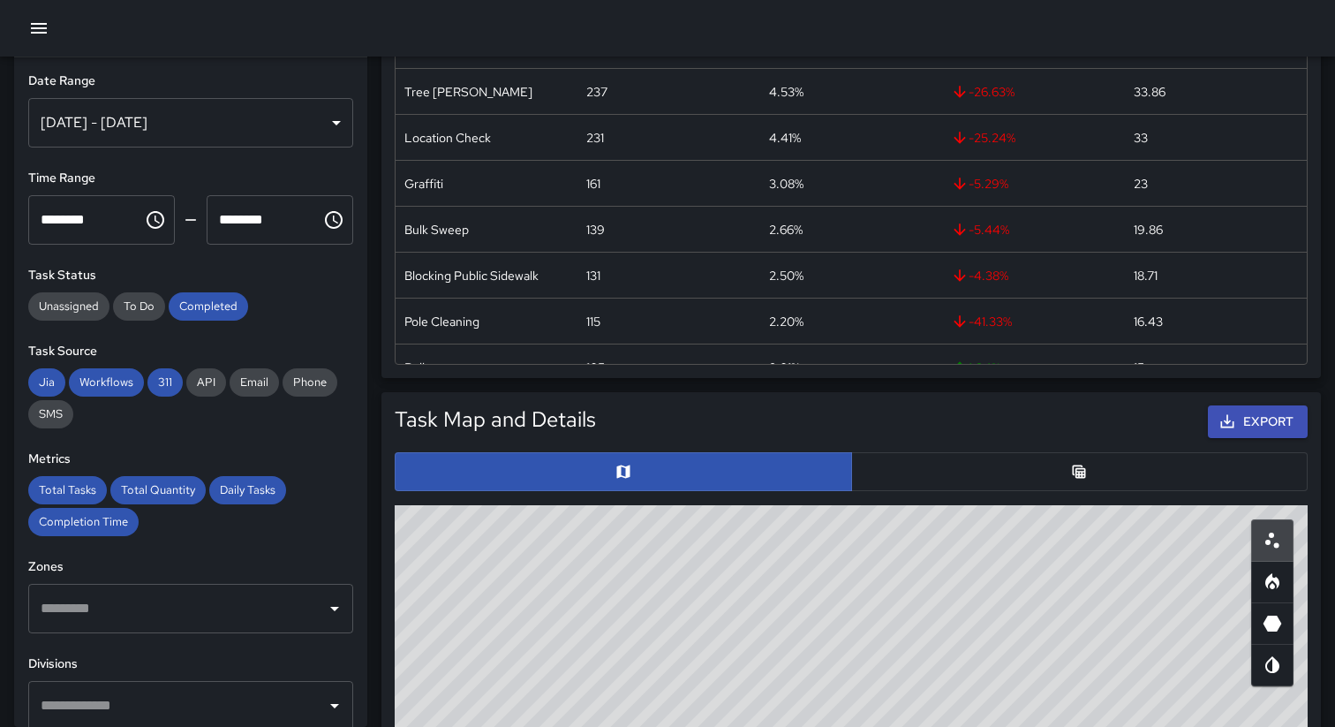
click at [929, 479] on button "button" at bounding box center [1079, 471] width 457 height 39
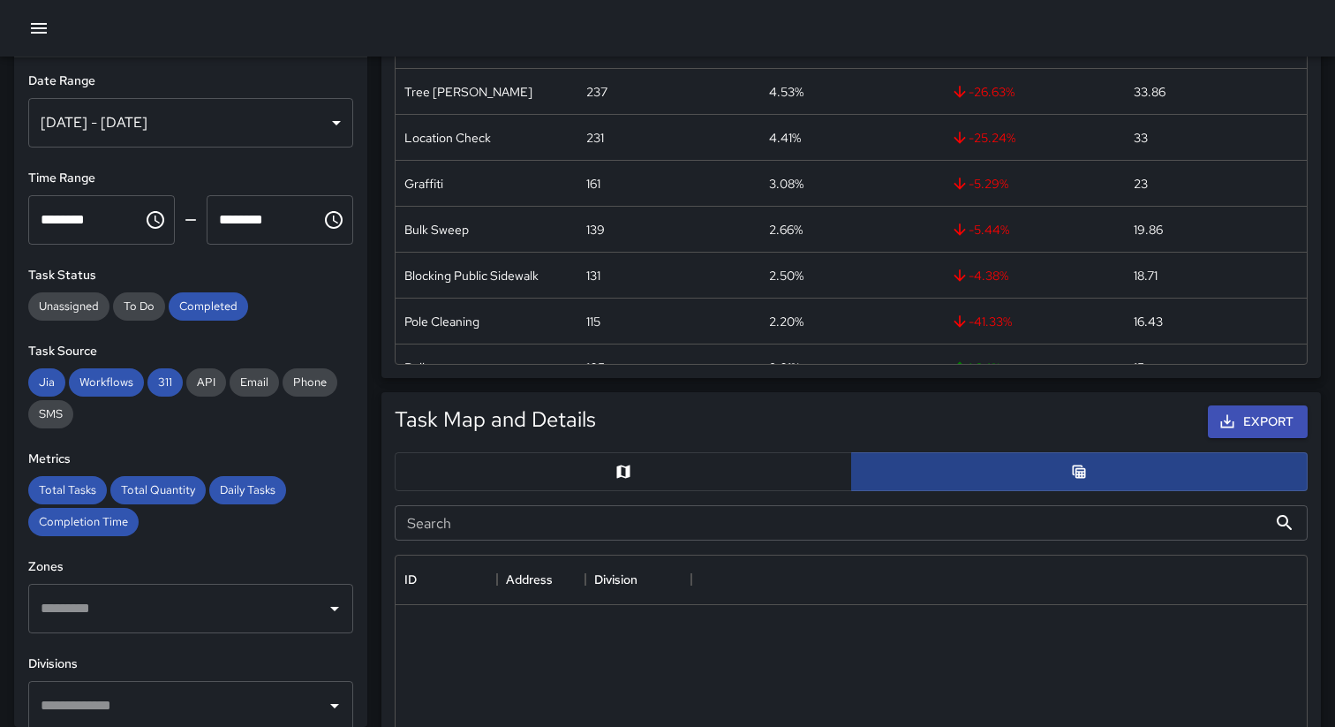
scroll to position [1, 1]
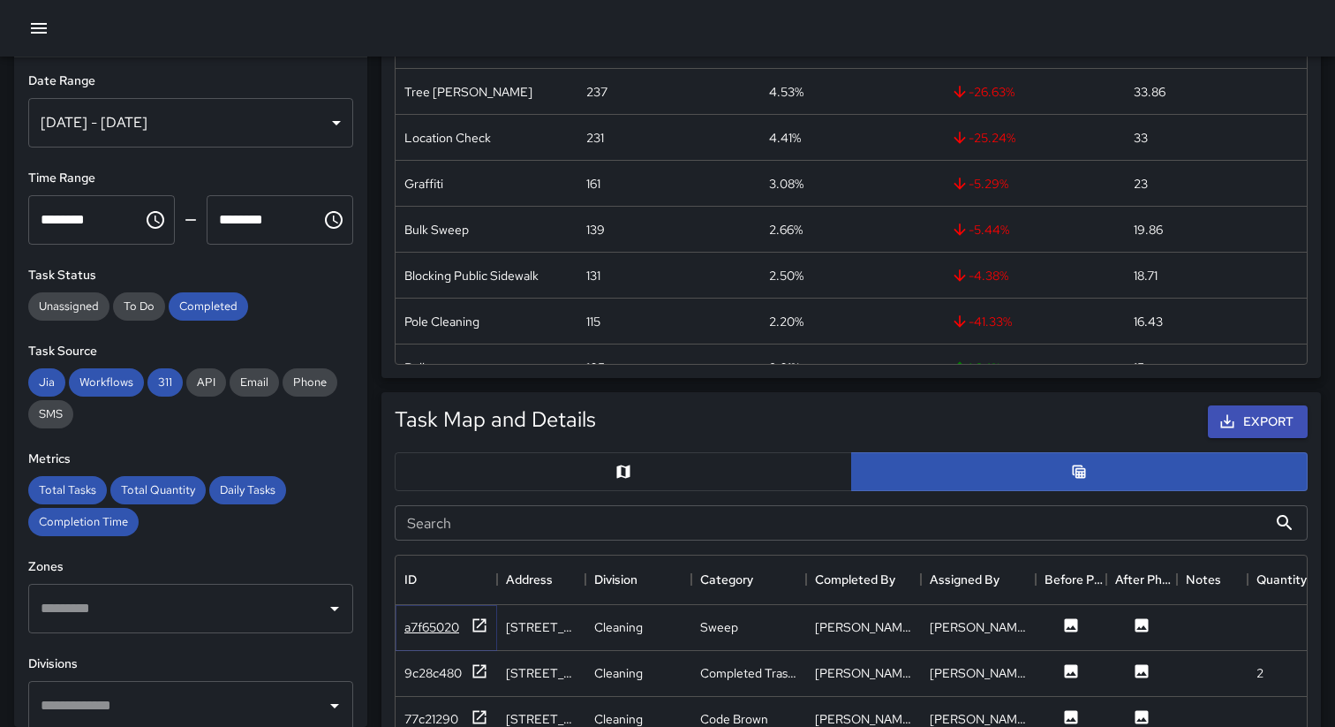
click at [436, 624] on div "a7f65020" at bounding box center [431, 627] width 55 height 18
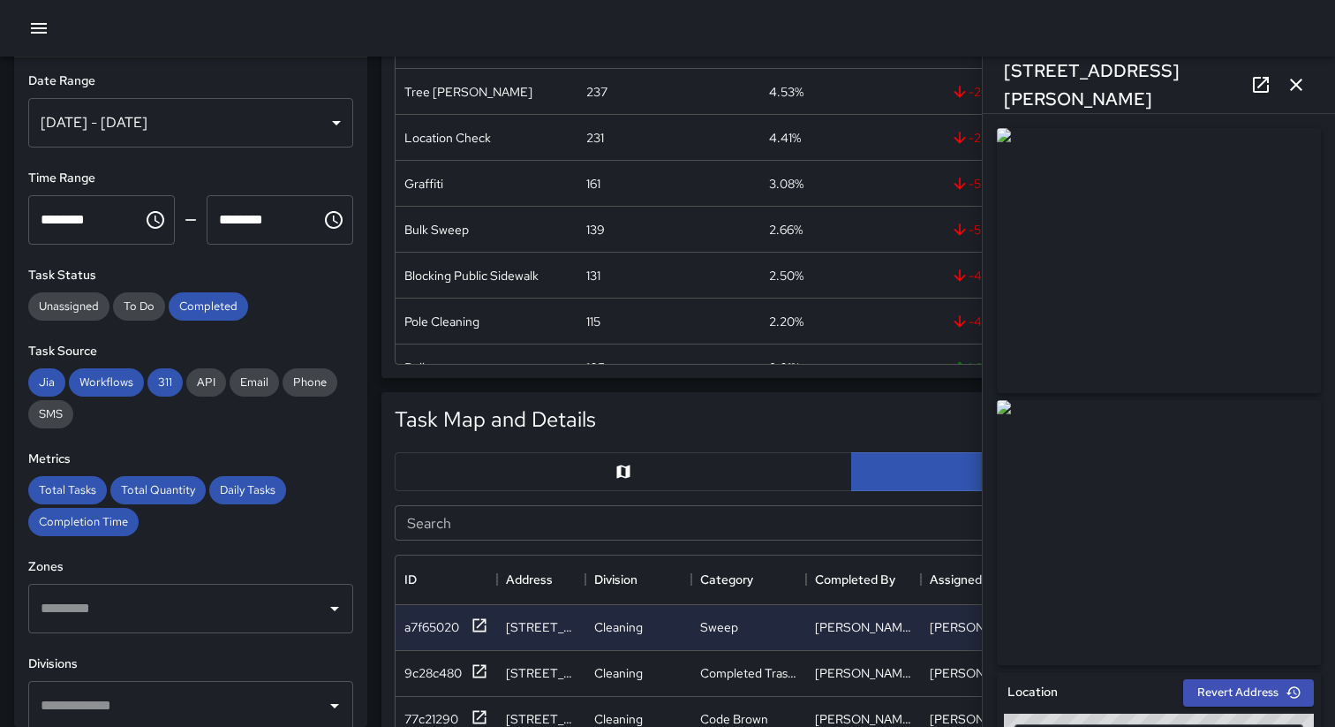
click at [1297, 84] on icon "button" at bounding box center [1296, 85] width 12 height 12
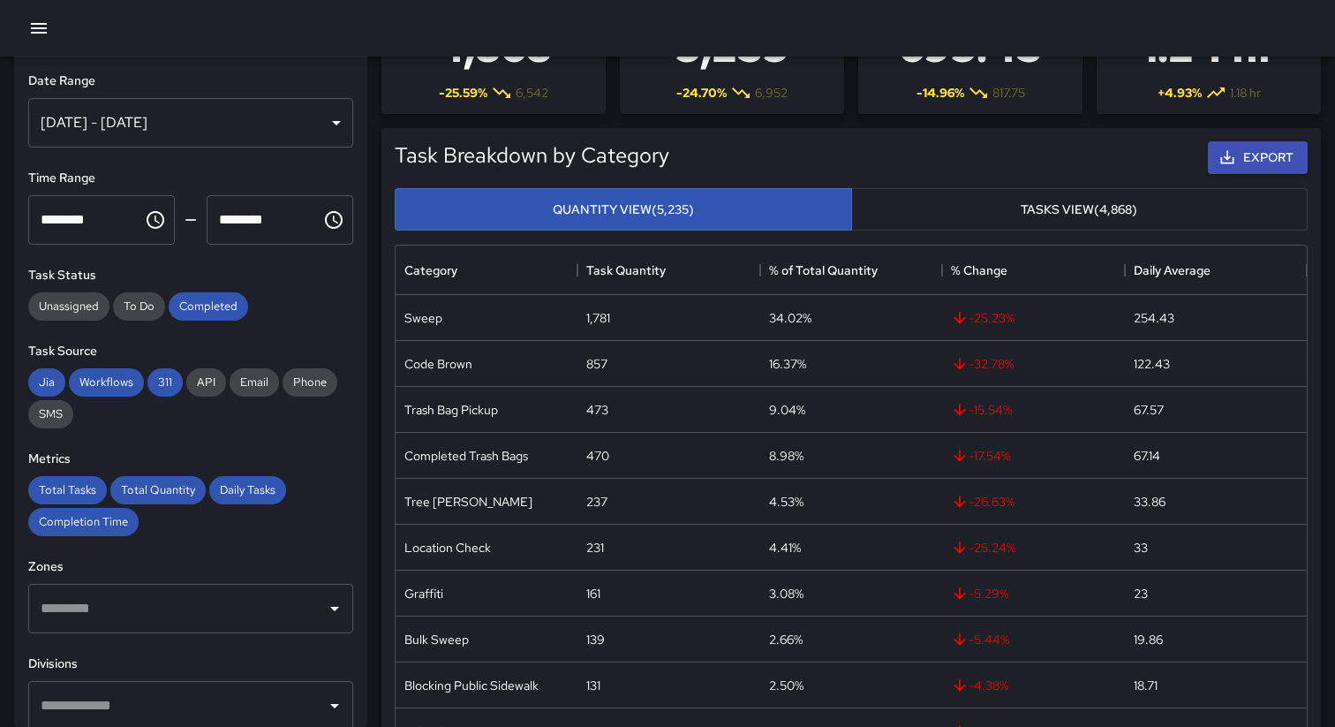
scroll to position [0, 0]
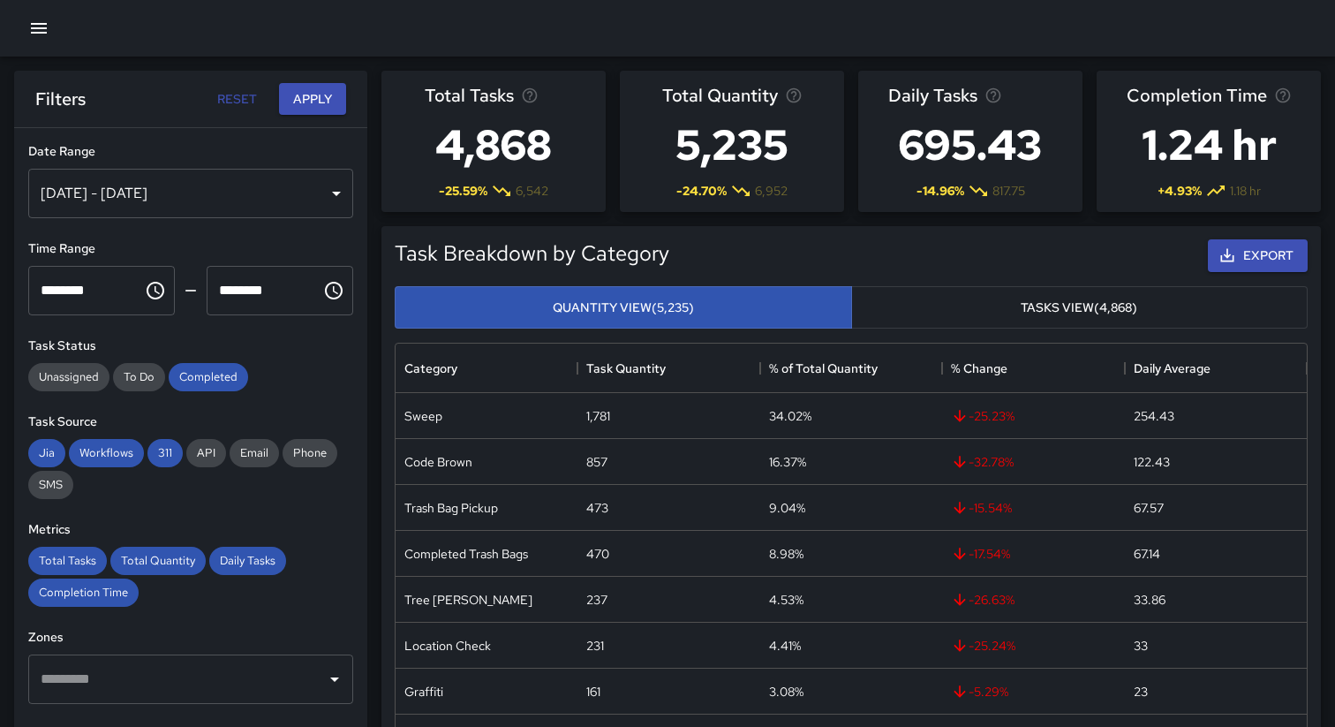
click at [39, 30] on icon "button" at bounding box center [38, 28] width 21 height 21
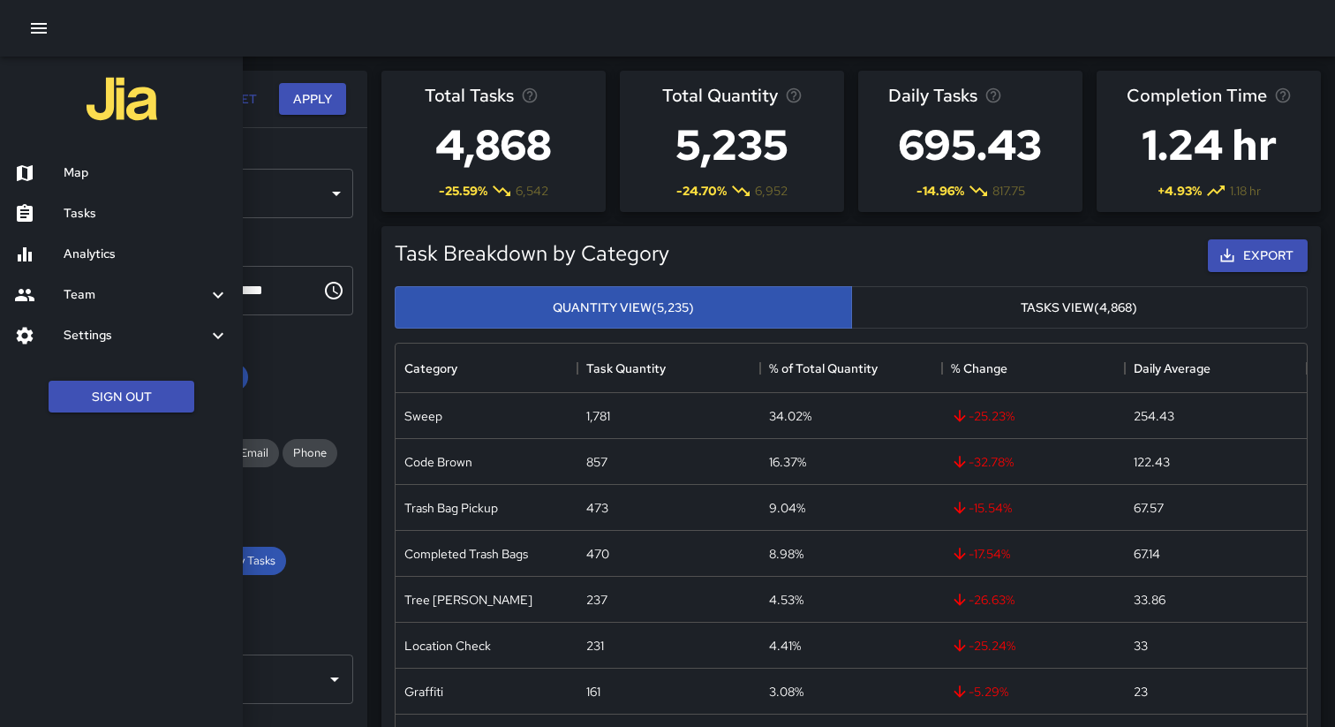
click at [80, 178] on h6 "Map" at bounding box center [146, 172] width 165 height 19
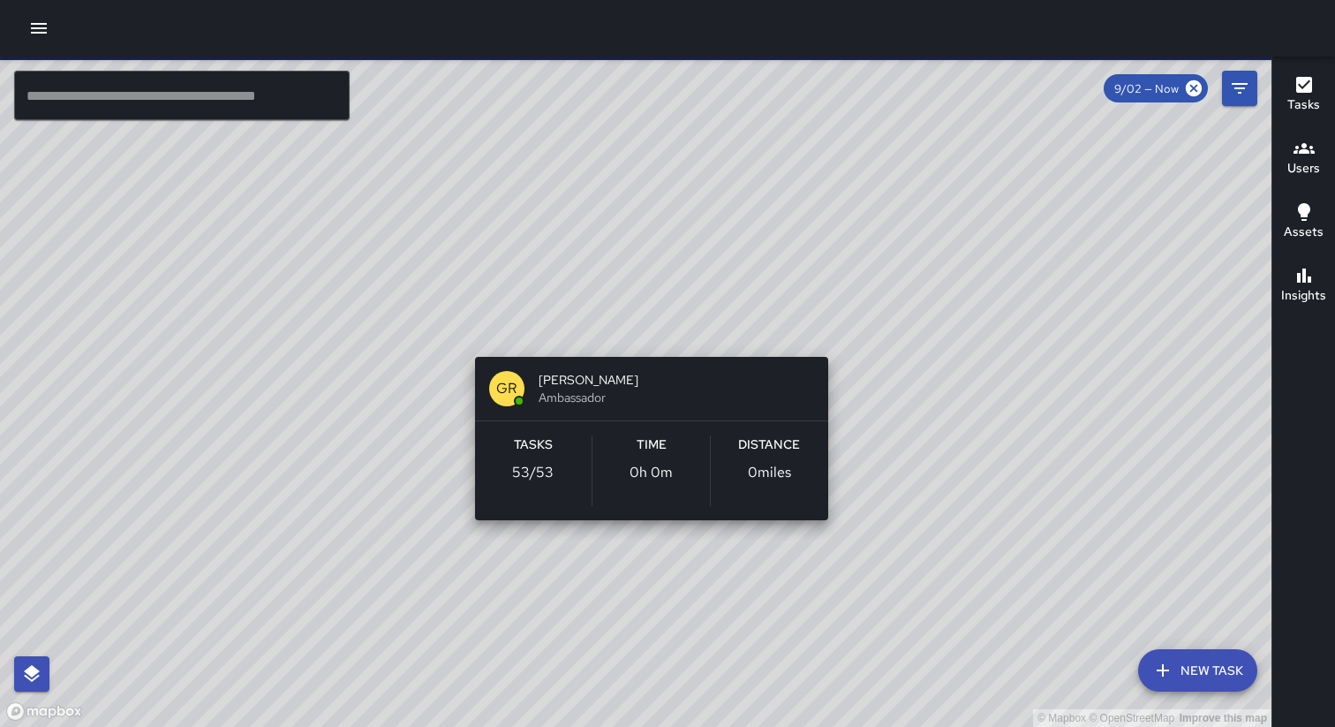
click at [640, 336] on div "© Mapbox © OpenStreetMap Improve this map GR Gordon Rowe Ambassador Tasks 53 / …" at bounding box center [636, 392] width 1272 height 670
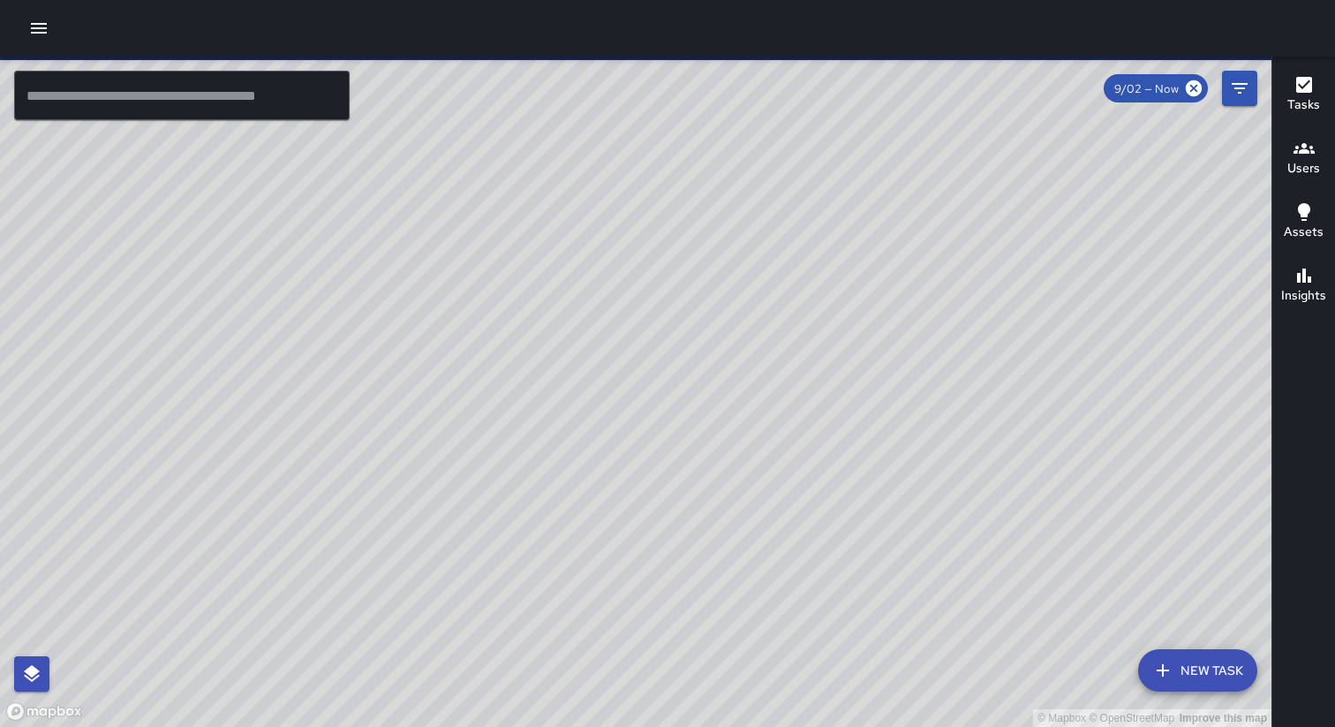
click at [29, 34] on icon "button" at bounding box center [38, 28] width 21 height 21
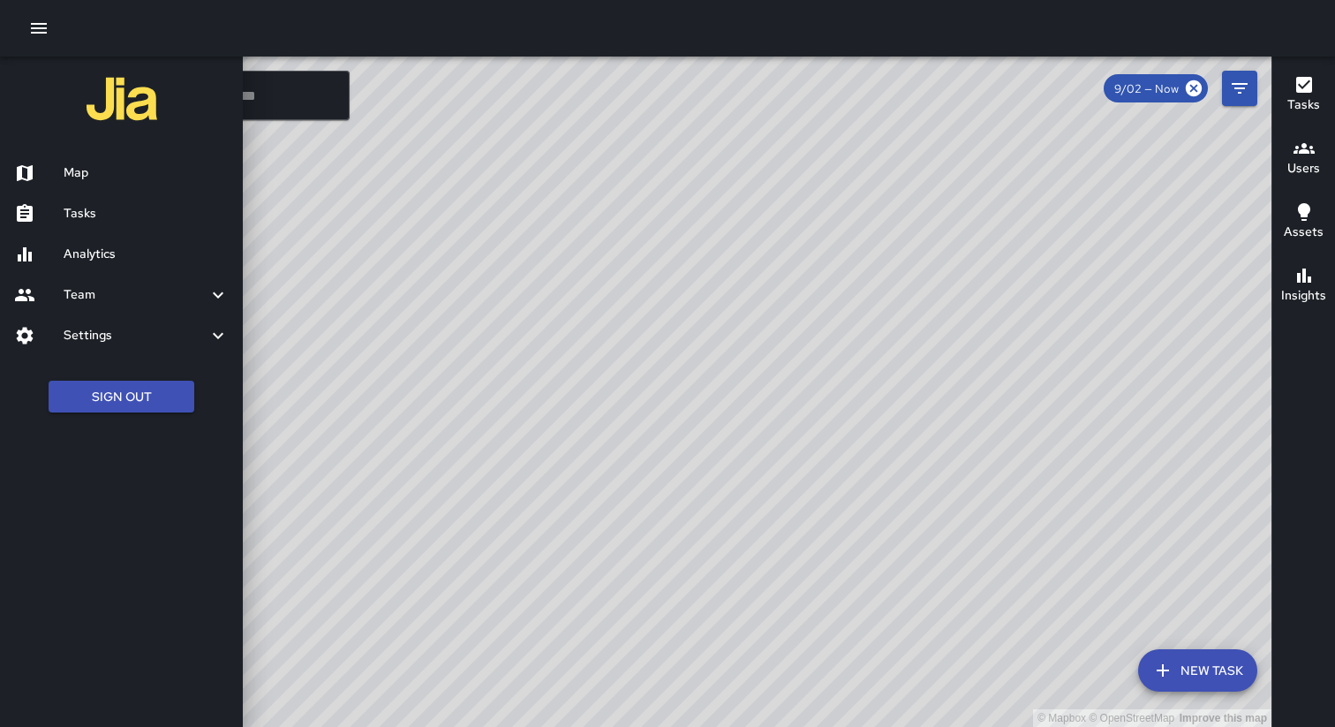
click at [74, 260] on h6 "Analytics" at bounding box center [146, 254] width 165 height 19
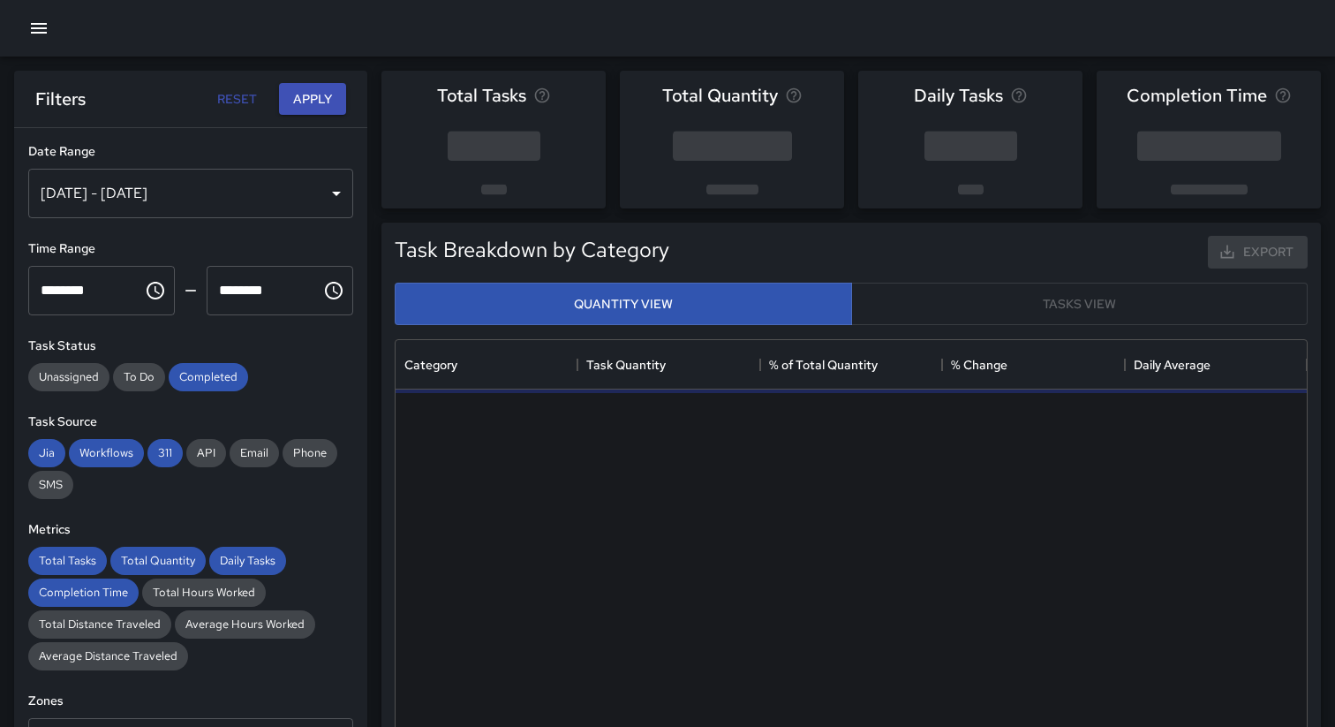
scroll to position [528, 911]
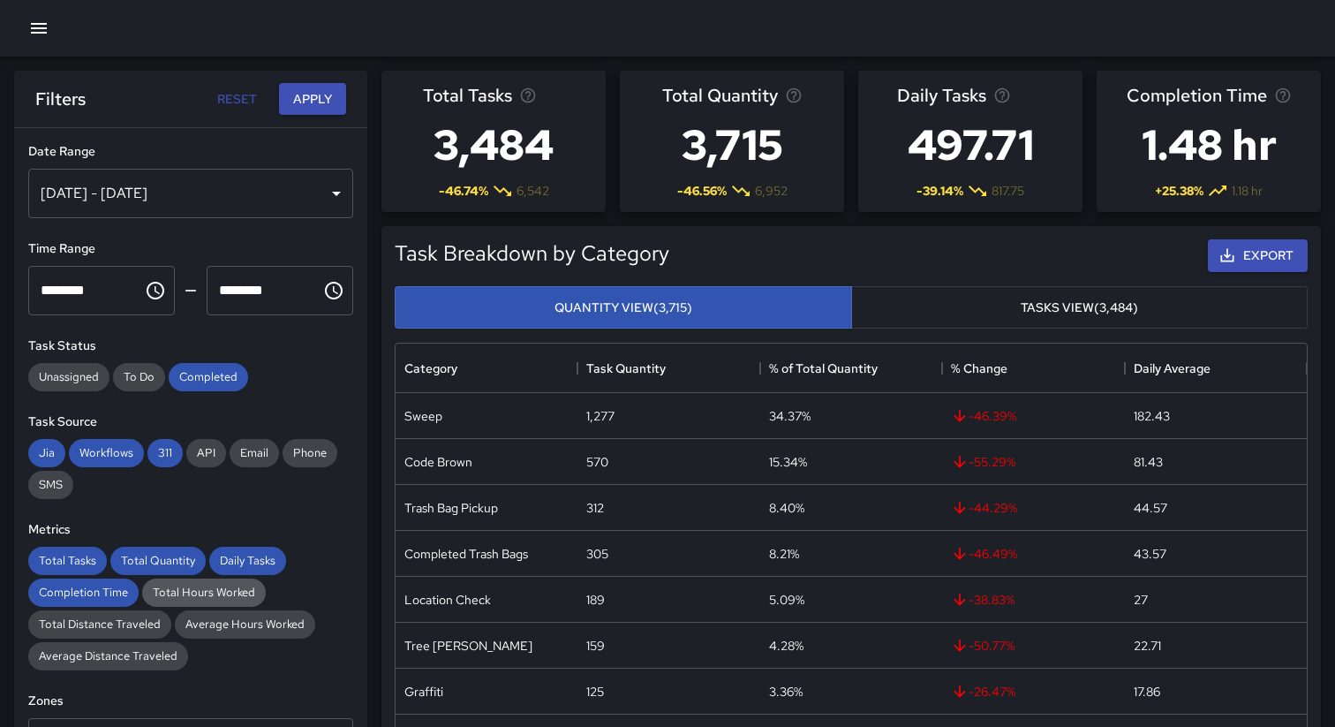
click at [205, 600] on div "Total Hours Worked" at bounding box center [204, 592] width 124 height 28
click at [201, 621] on span "Average Hours Worked" at bounding box center [245, 623] width 140 height 15
click at [124, 620] on span "Total Distance Traveled" at bounding box center [99, 623] width 143 height 15
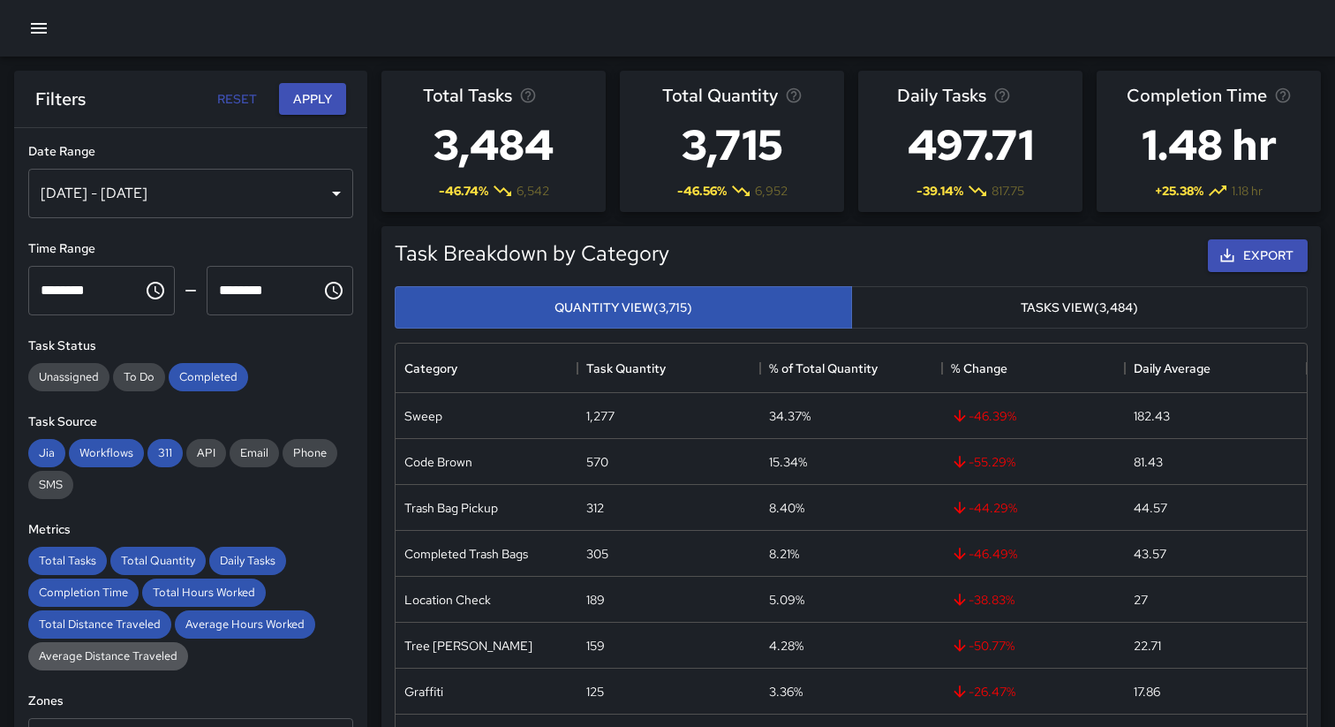
click at [134, 658] on span "Average Distance Traveled" at bounding box center [108, 655] width 160 height 15
click at [303, 97] on button "Apply" at bounding box center [312, 99] width 67 height 33
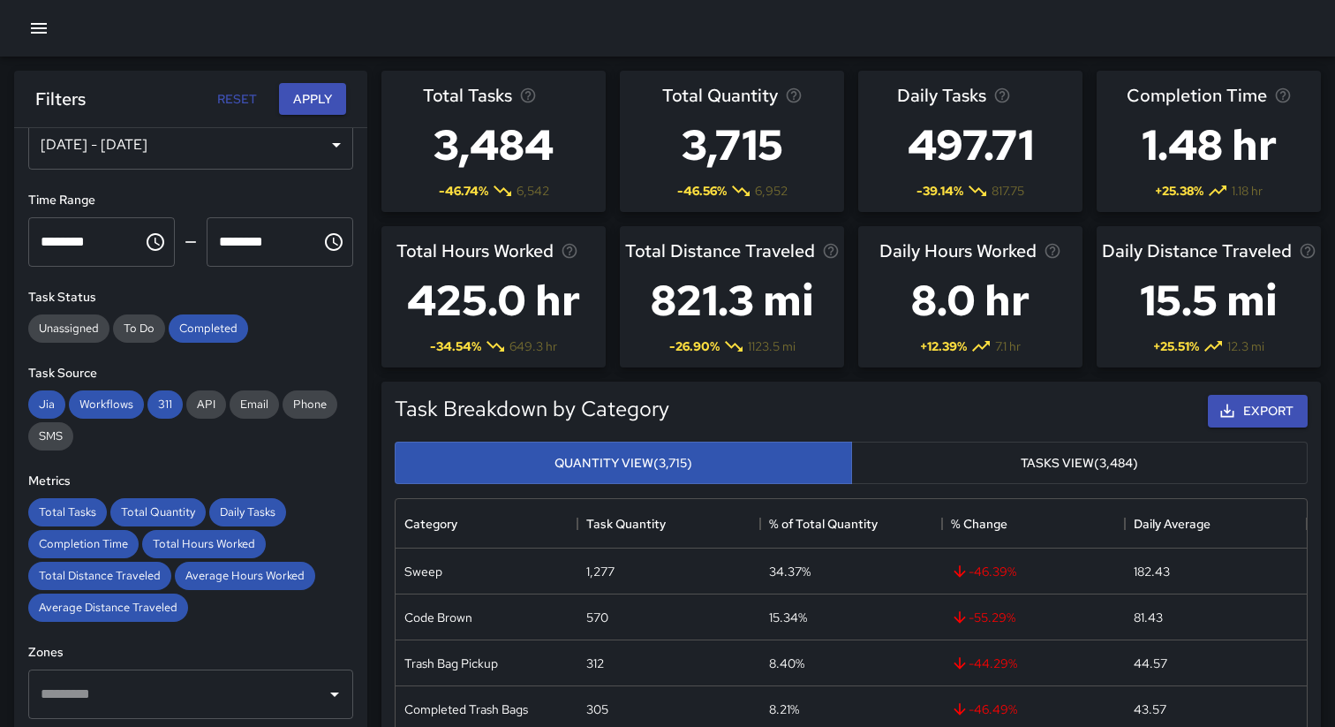
scroll to position [15, 0]
